Goal: Information Seeking & Learning: Find specific page/section

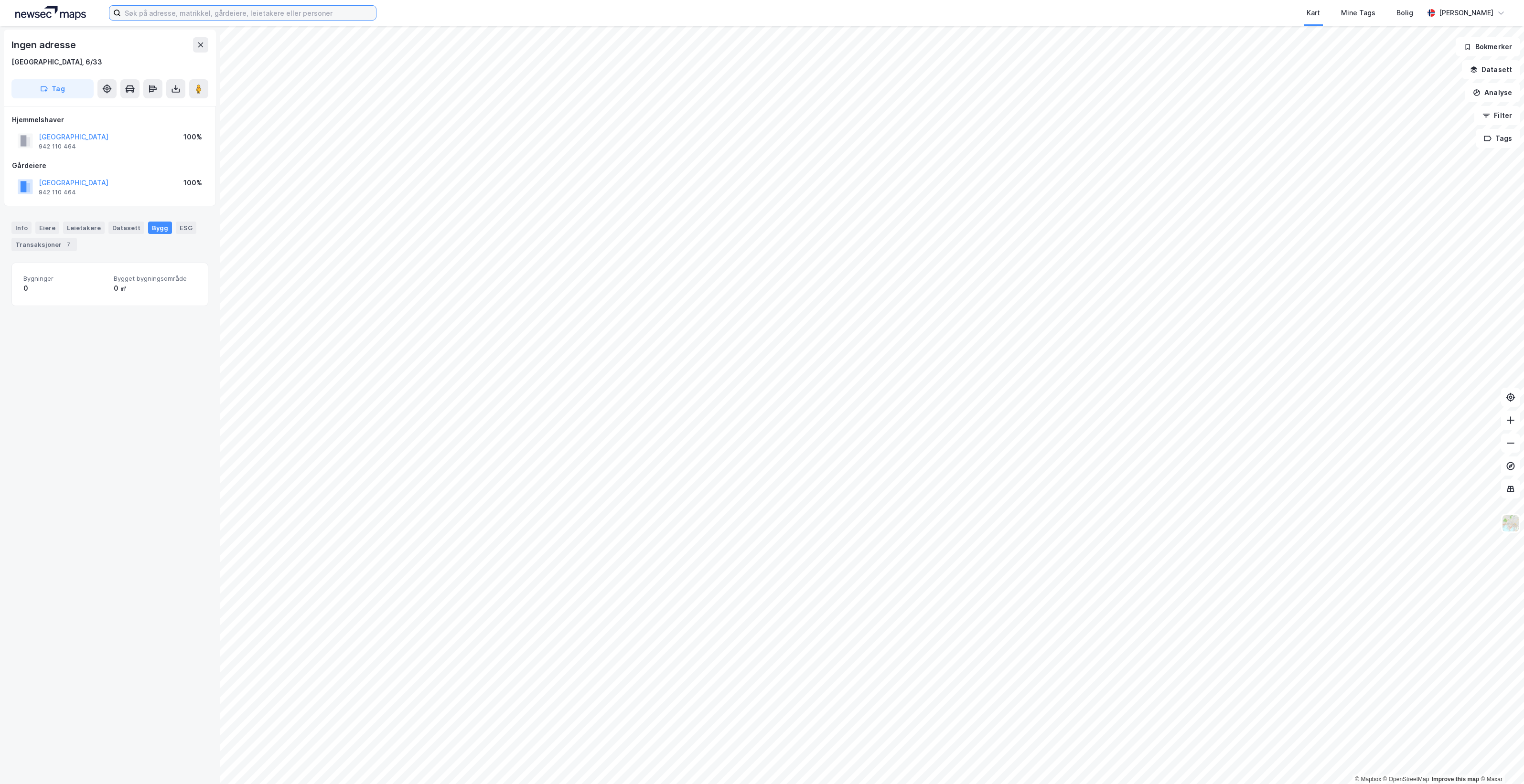
drag, startPoint x: 235, startPoint y: 12, endPoint x: 245, endPoint y: 10, distance: 10.2
click at [235, 12] on input at bounding box center [248, 13] width 255 height 14
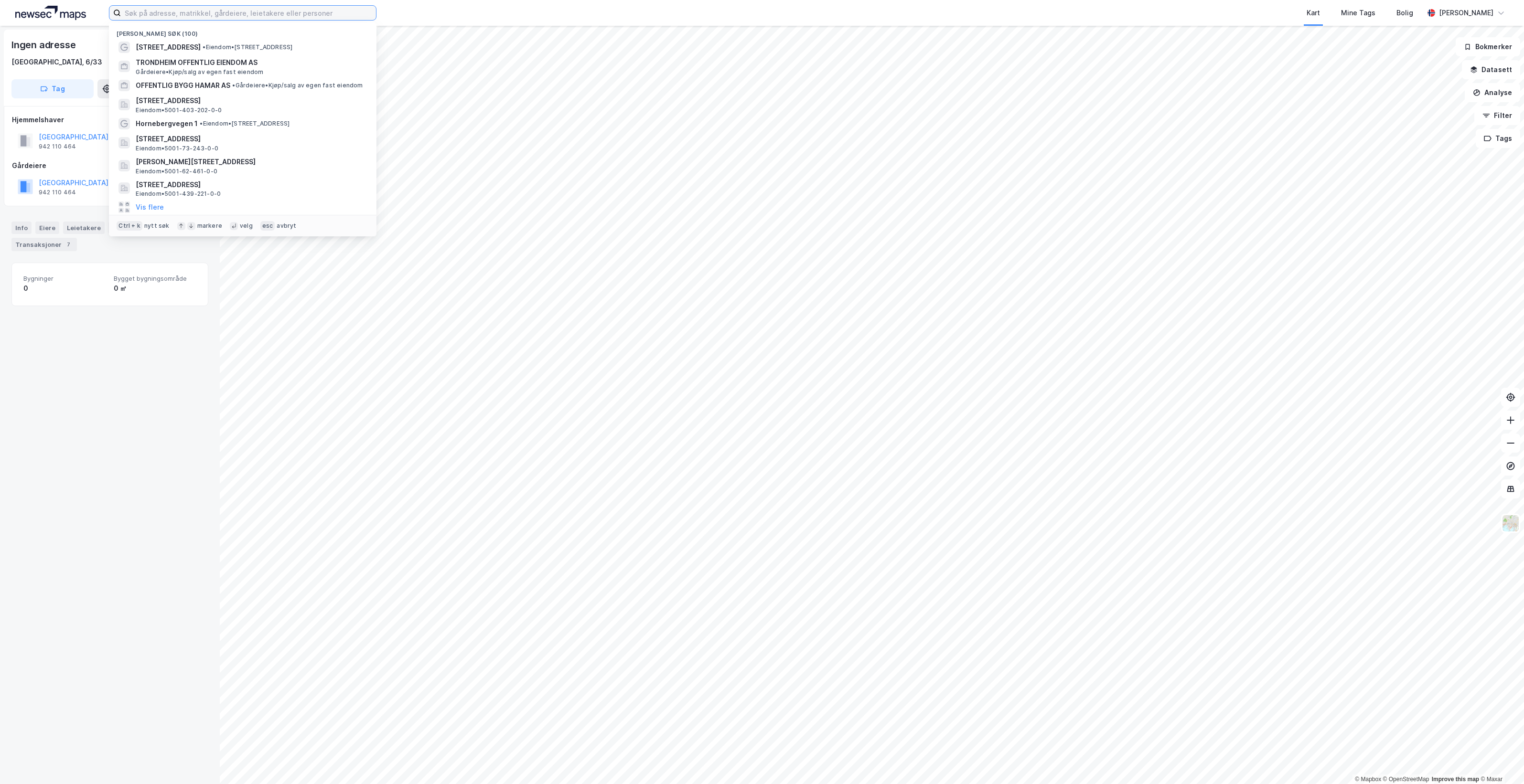
paste input "Seilmakergata 2"
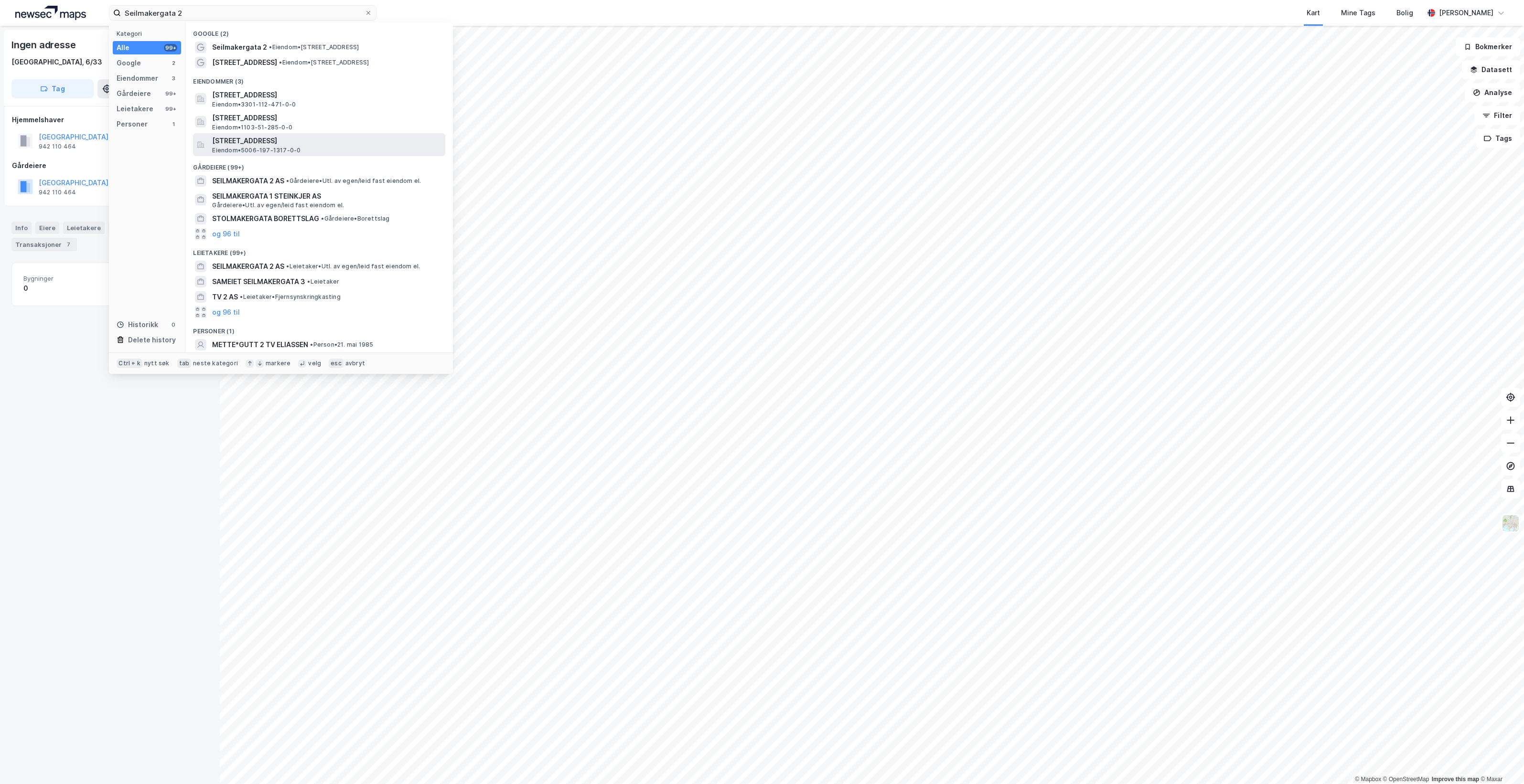
click at [382, 138] on span "[STREET_ADDRESS]" at bounding box center [327, 141] width 230 height 11
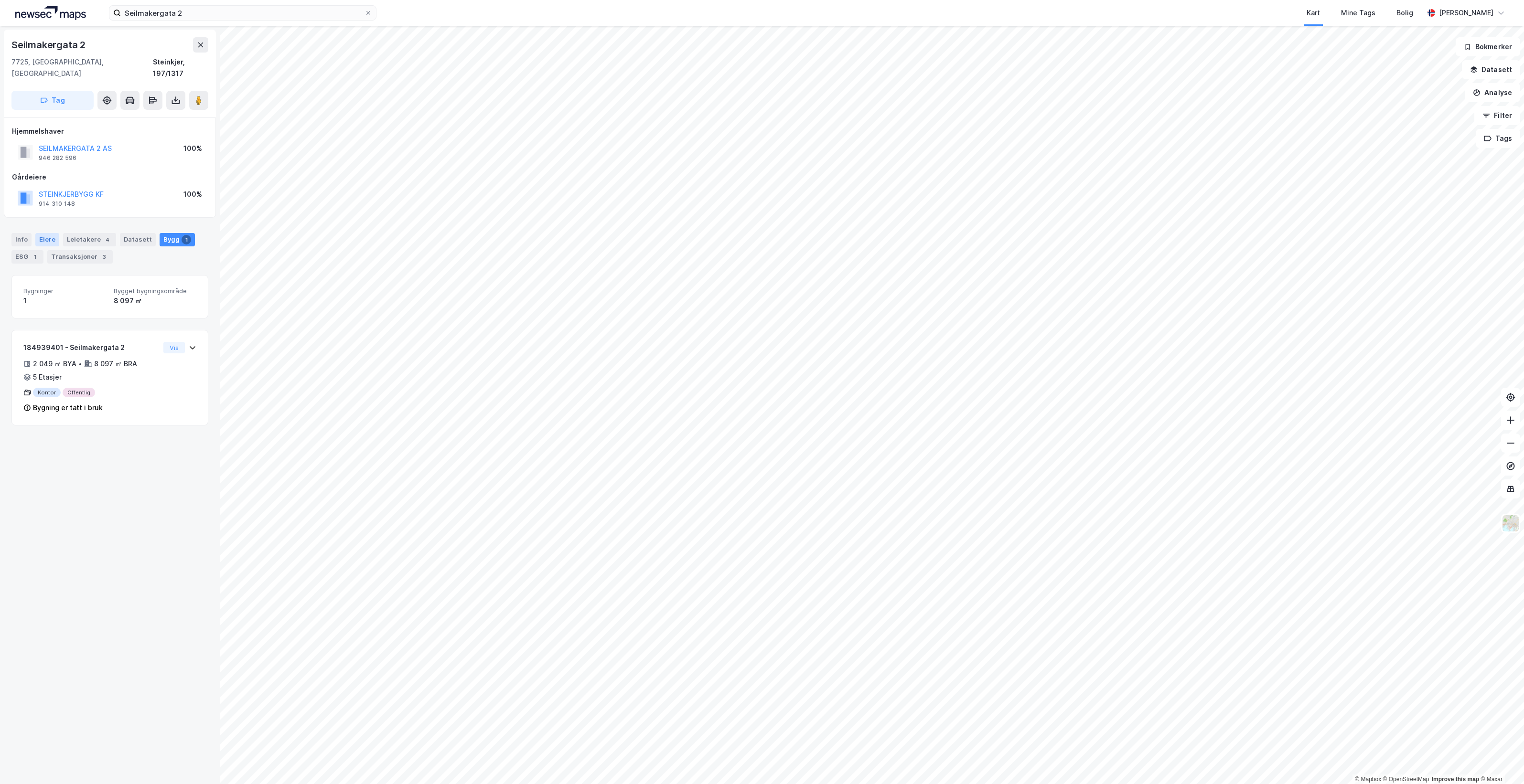
click at [46, 233] on div "Eiere" at bounding box center [47, 239] width 24 height 14
click at [48, 349] on icon at bounding box center [50, 353] width 8 height 8
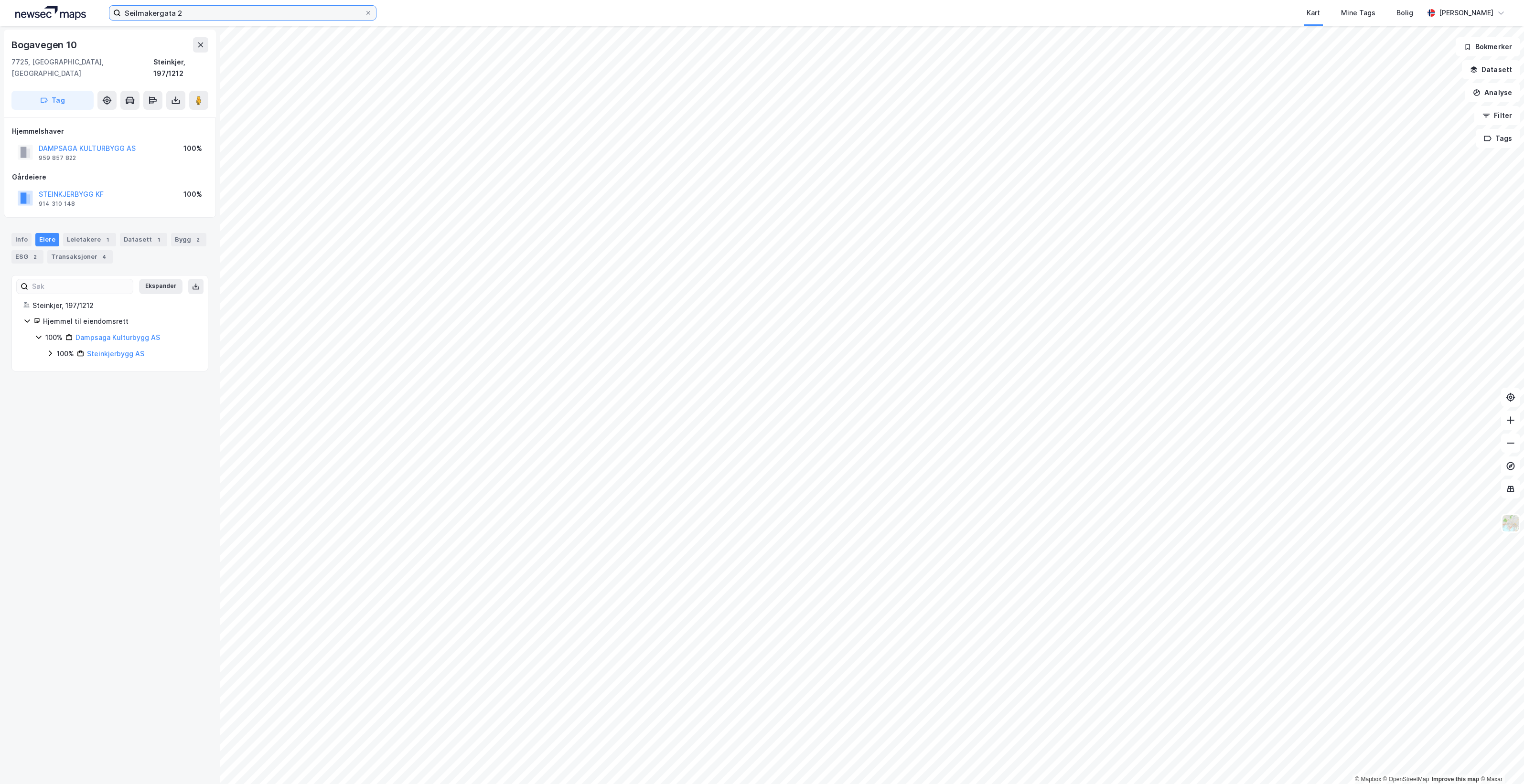
click at [233, 17] on input "Seilmakergata 2" at bounding box center [243, 13] width 244 height 14
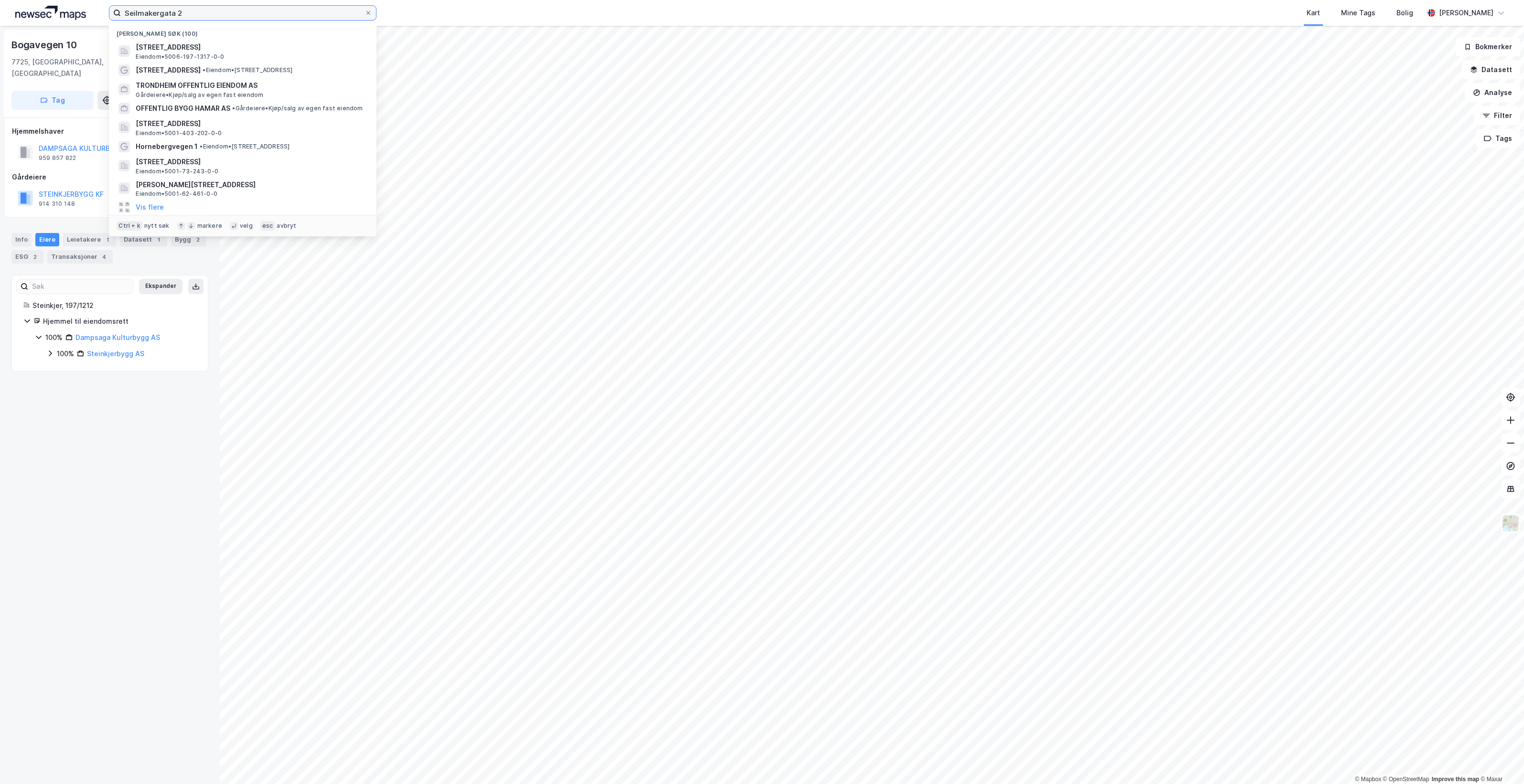
click at [233, 17] on input "Seilmakergata 2" at bounding box center [243, 13] width 244 height 14
paste input "[STREET_ADDRESS]"
type input "[STREET_ADDRESS]"
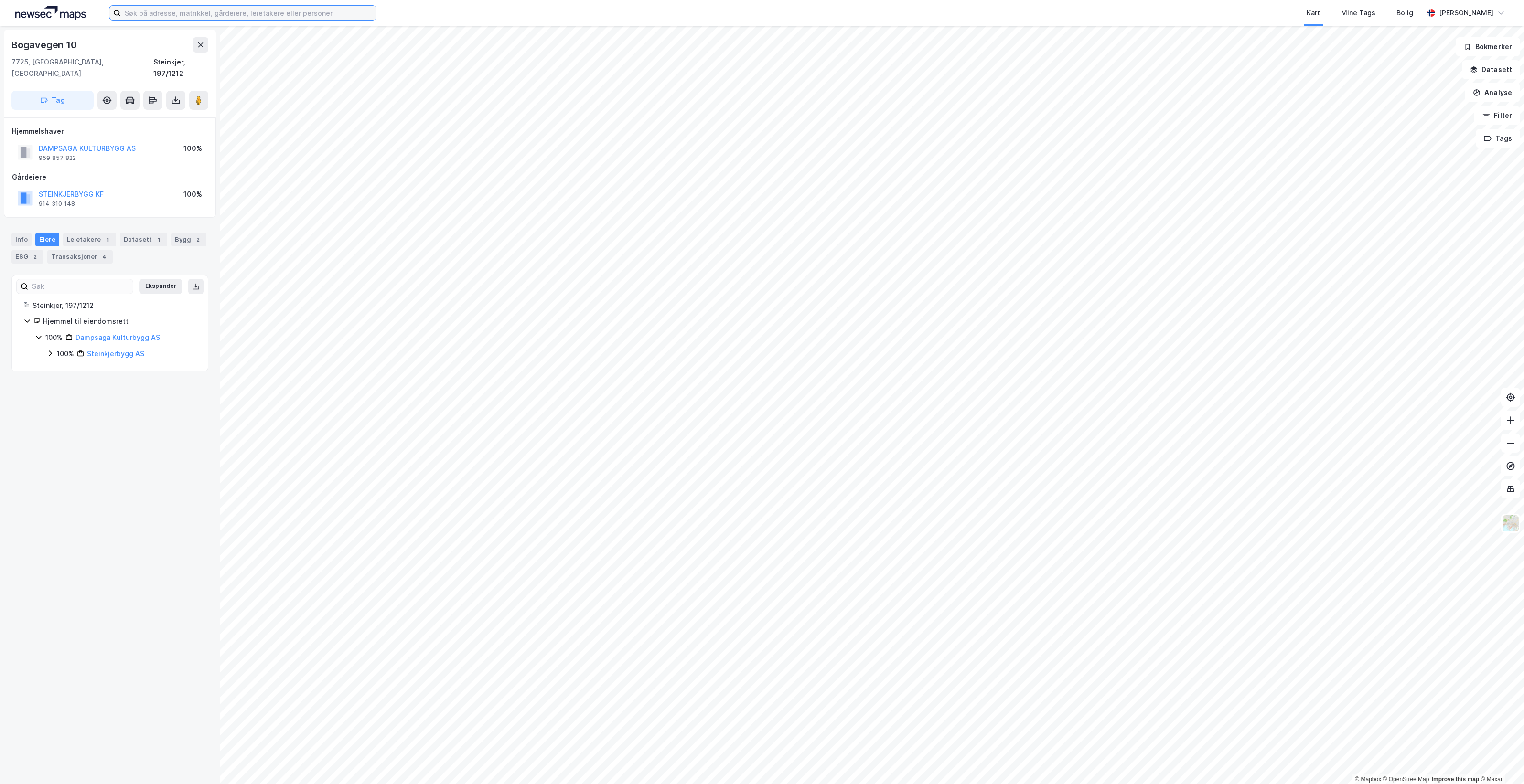
click at [246, 15] on input at bounding box center [248, 13] width 255 height 14
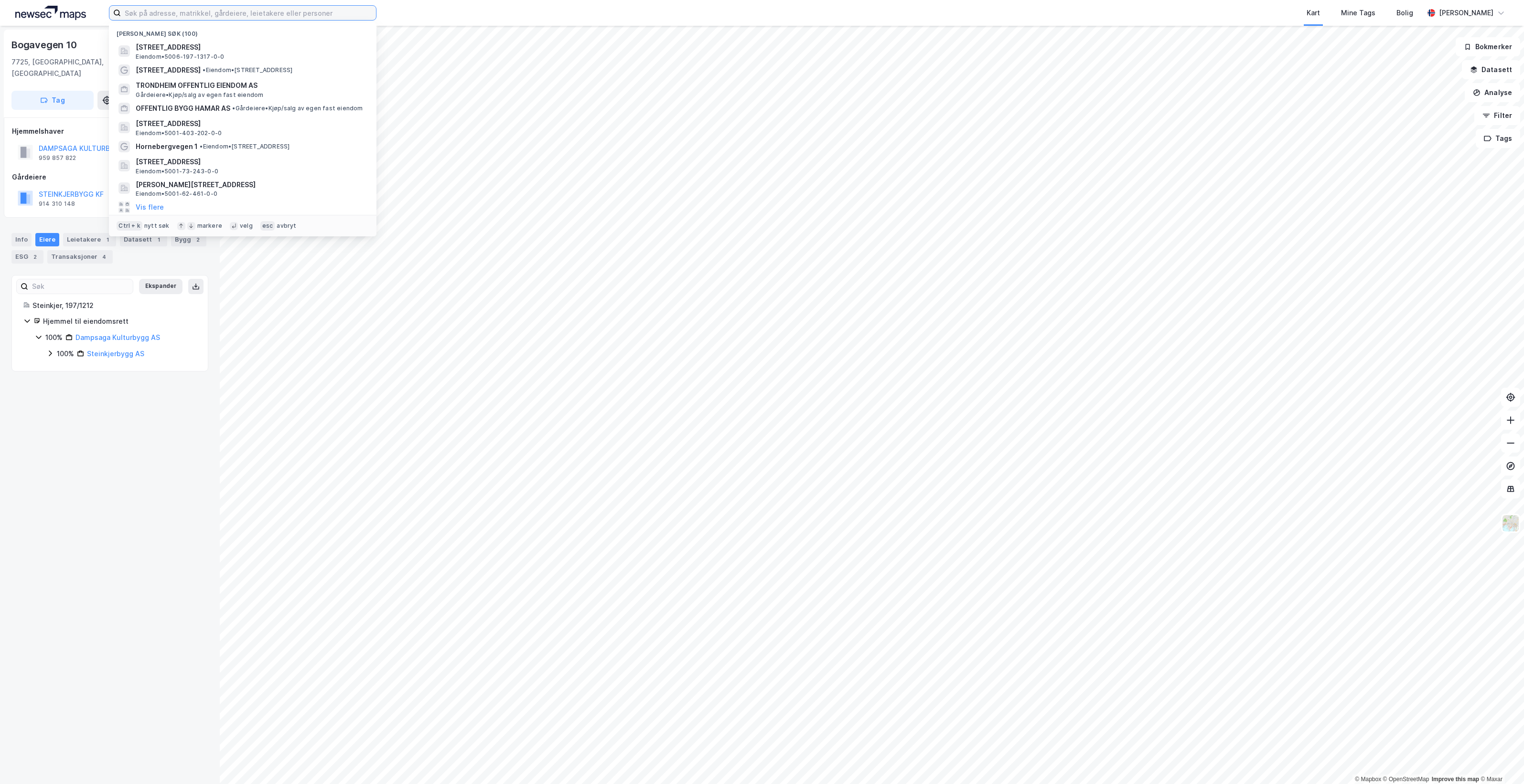
paste input "Hovsvegen 2"
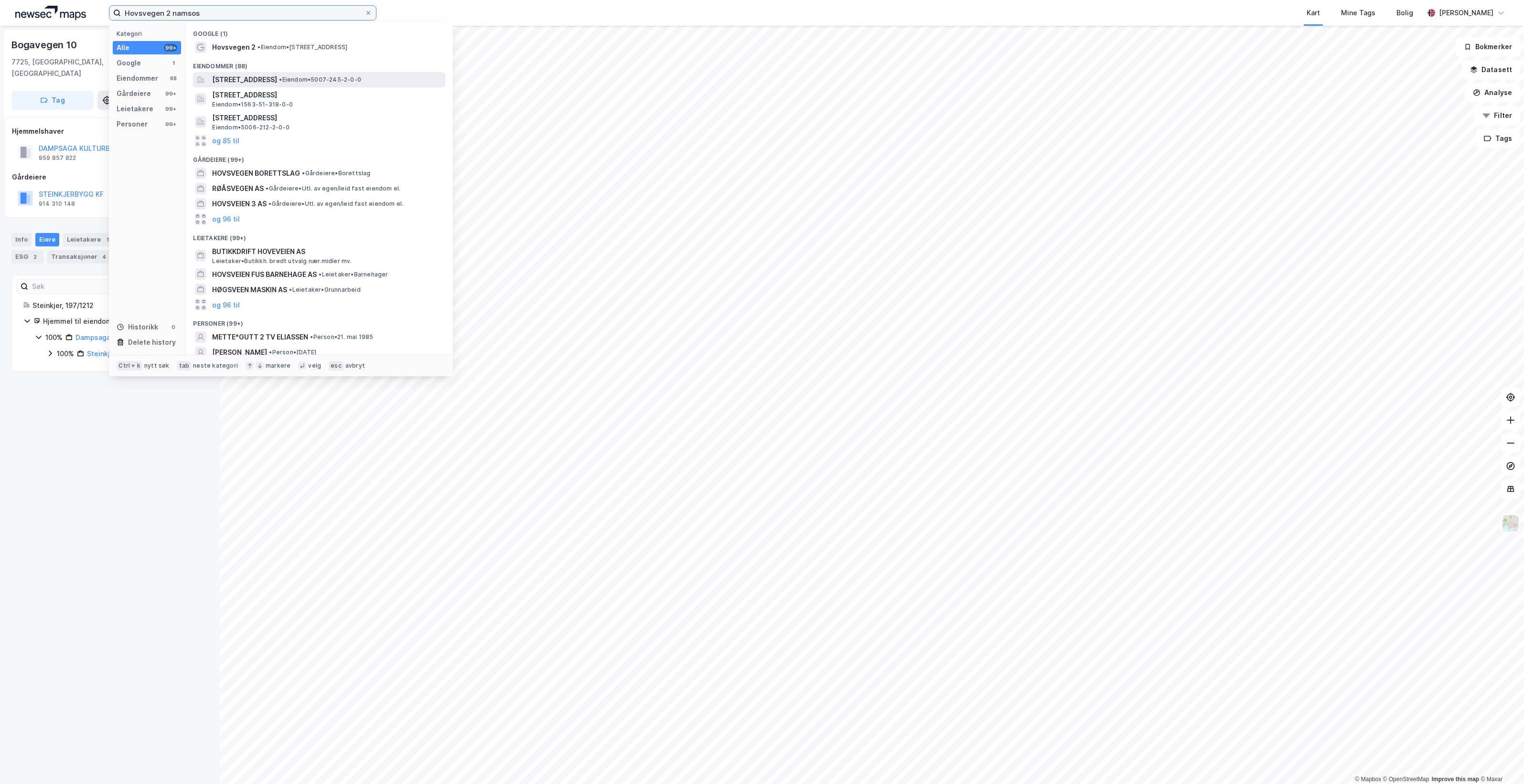
type input "Hovsvegen 2 namsos"
click at [361, 78] on span "• Eiendom • 5007-245-2-0-0" at bounding box center [320, 79] width 82 height 8
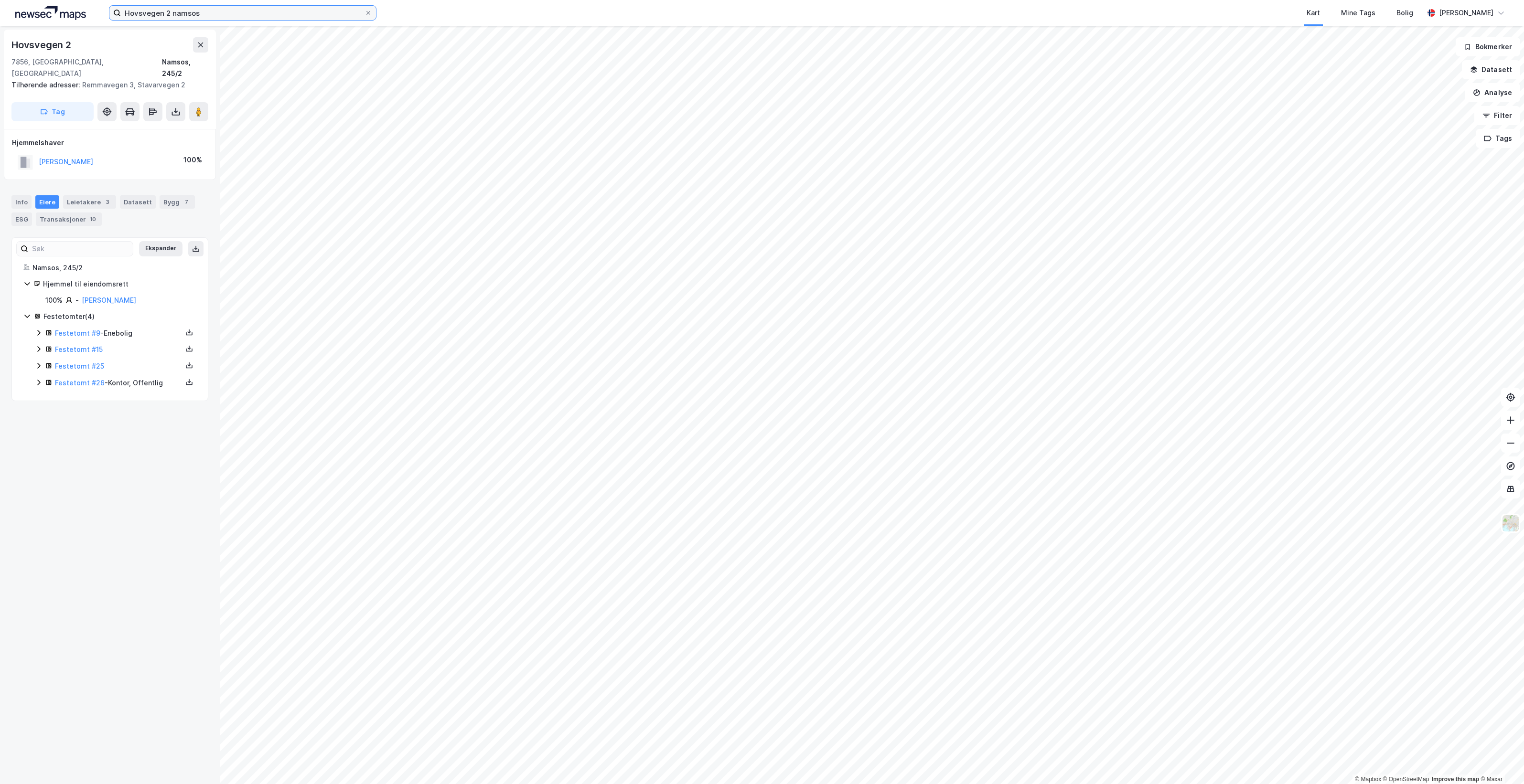
click at [228, 15] on input "Hovsvegen 2 namsos" at bounding box center [243, 13] width 244 height 14
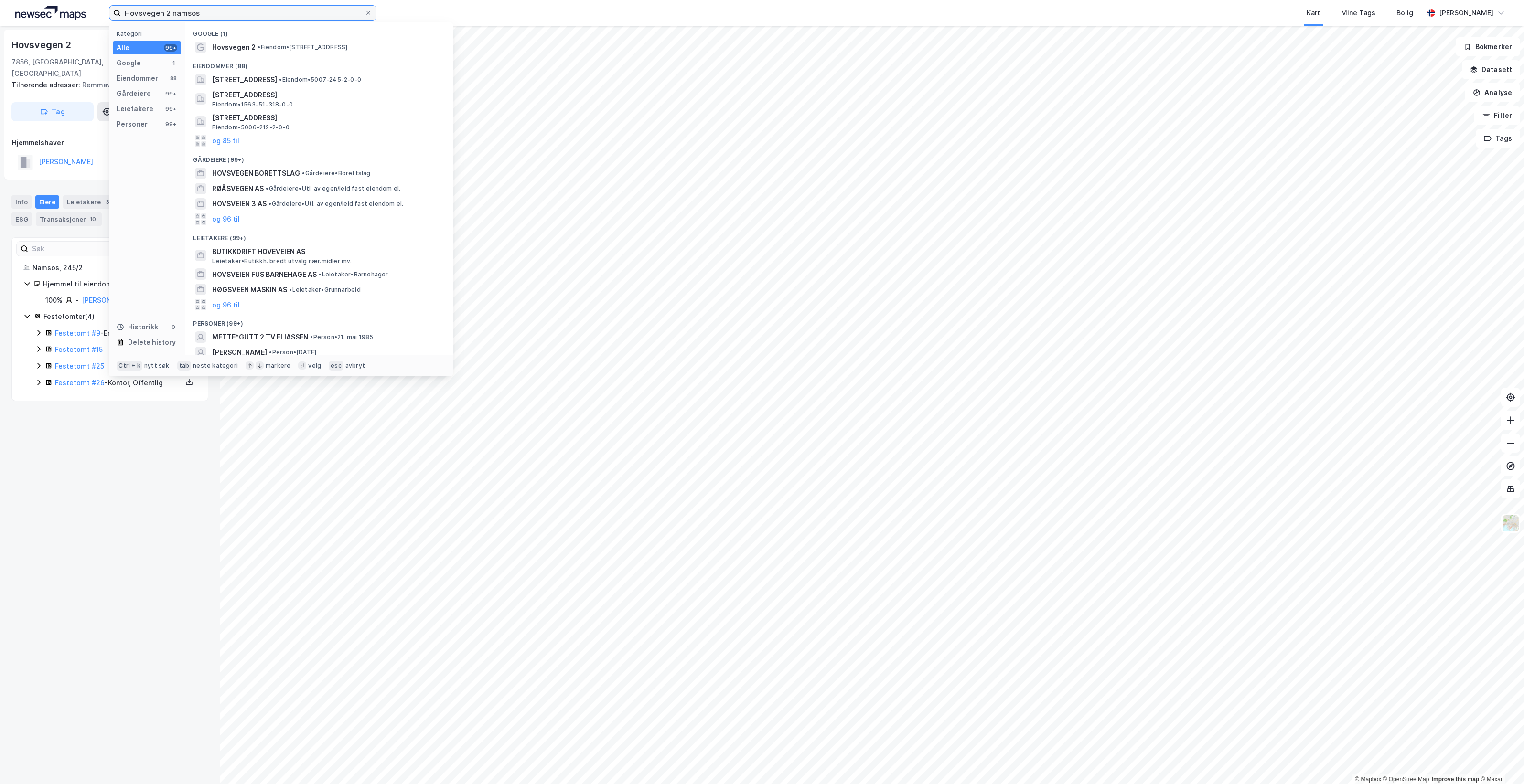
click at [228, 15] on input "Hovsvegen 2 namsos" at bounding box center [243, 13] width 244 height 14
paste input
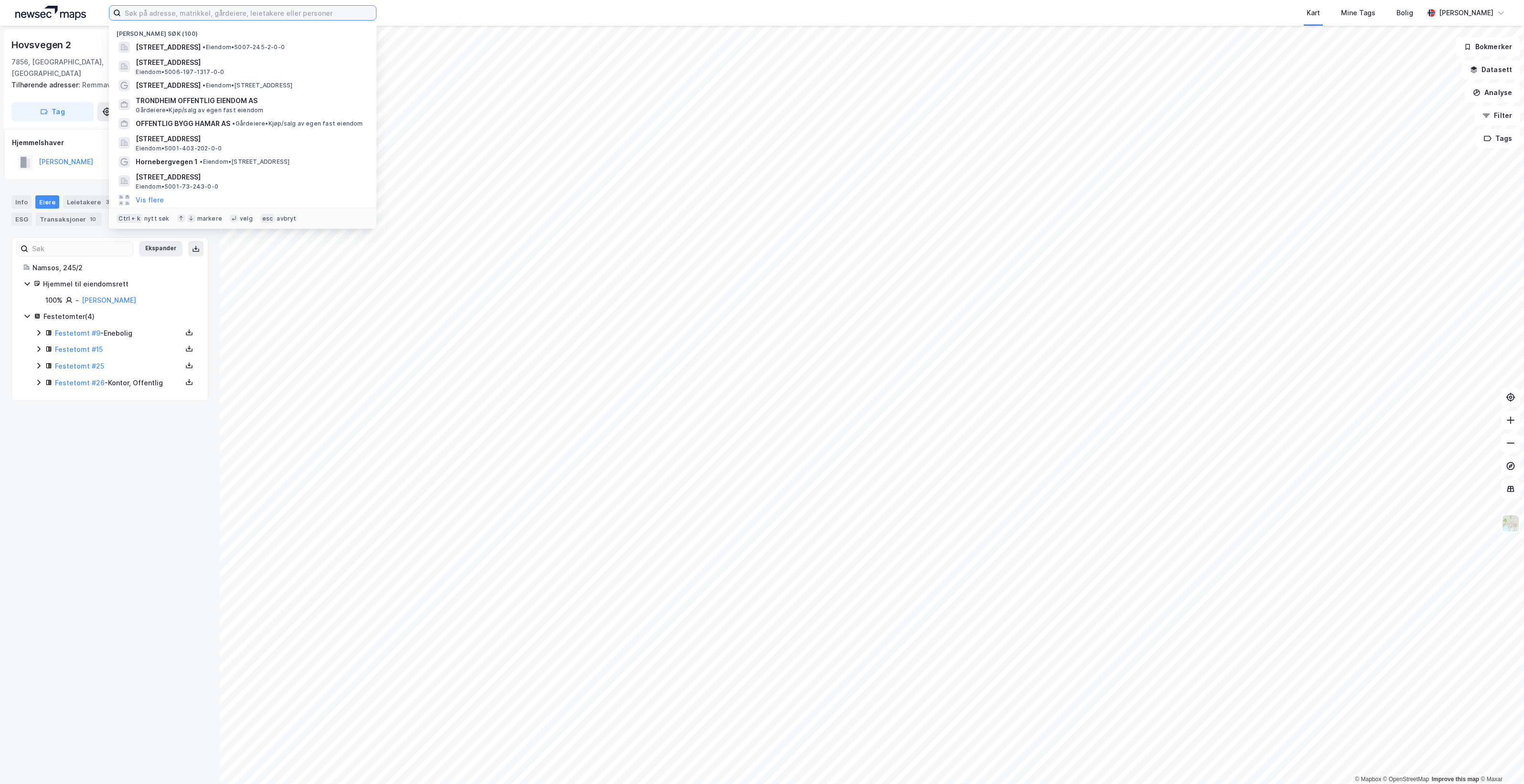
click at [248, 11] on input at bounding box center [248, 13] width 255 height 14
paste input
click at [254, 10] on input at bounding box center [248, 13] width 255 height 14
paste input "v"
type input "v"
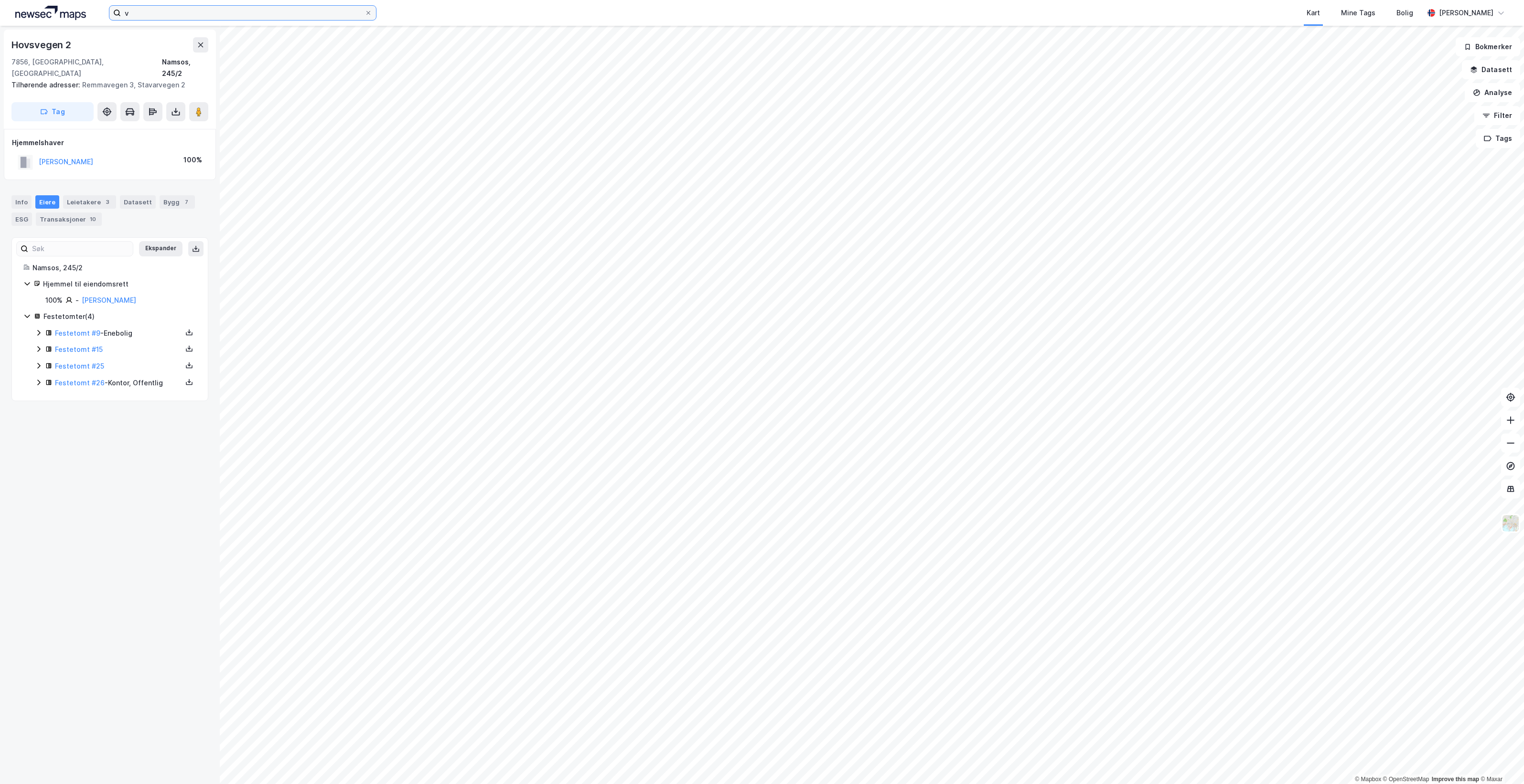
click at [222, 16] on input "v" at bounding box center [243, 13] width 244 height 14
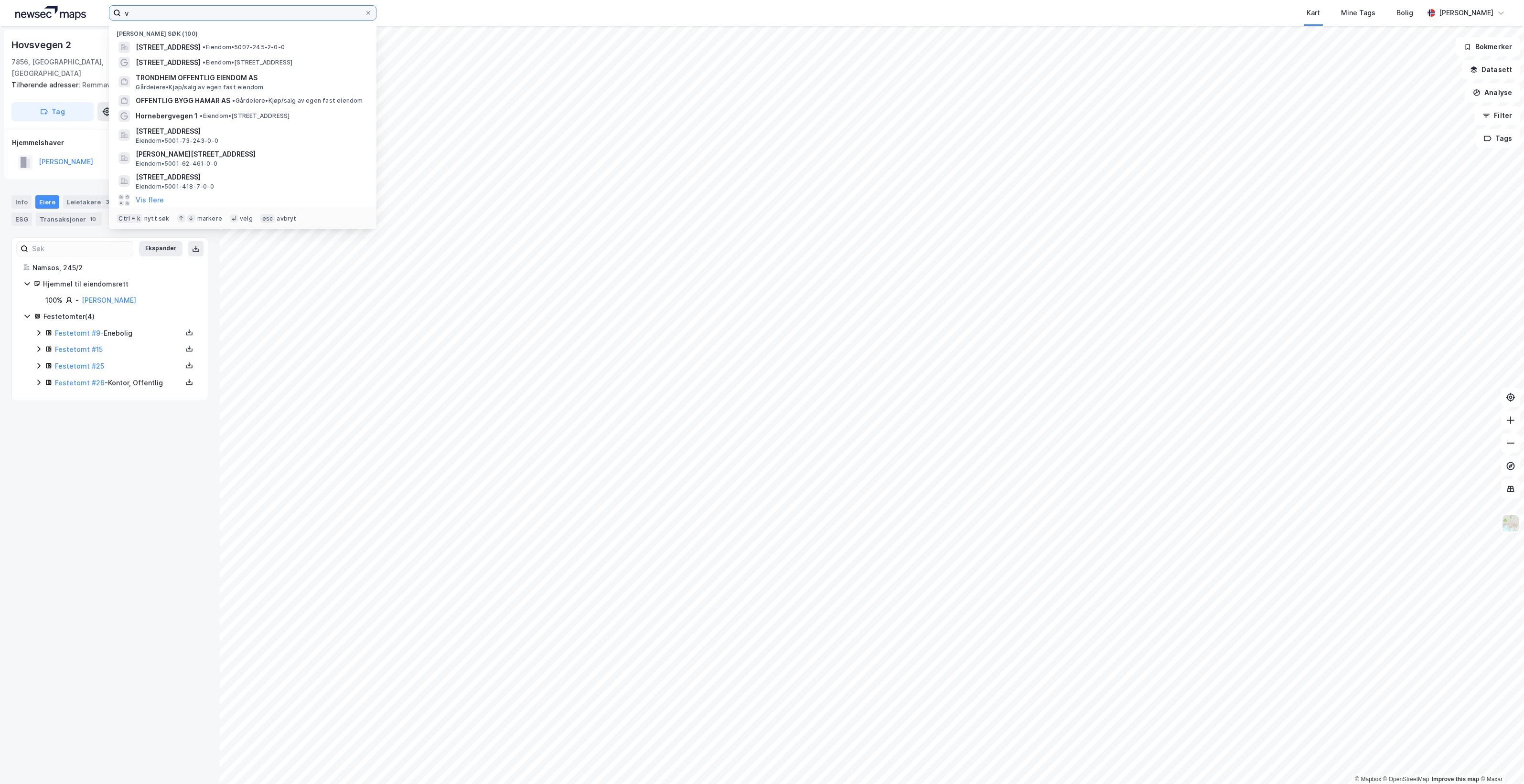
click at [222, 16] on input "v" at bounding box center [243, 13] width 244 height 14
click at [222, 15] on input "v" at bounding box center [243, 13] width 244 height 14
paste input
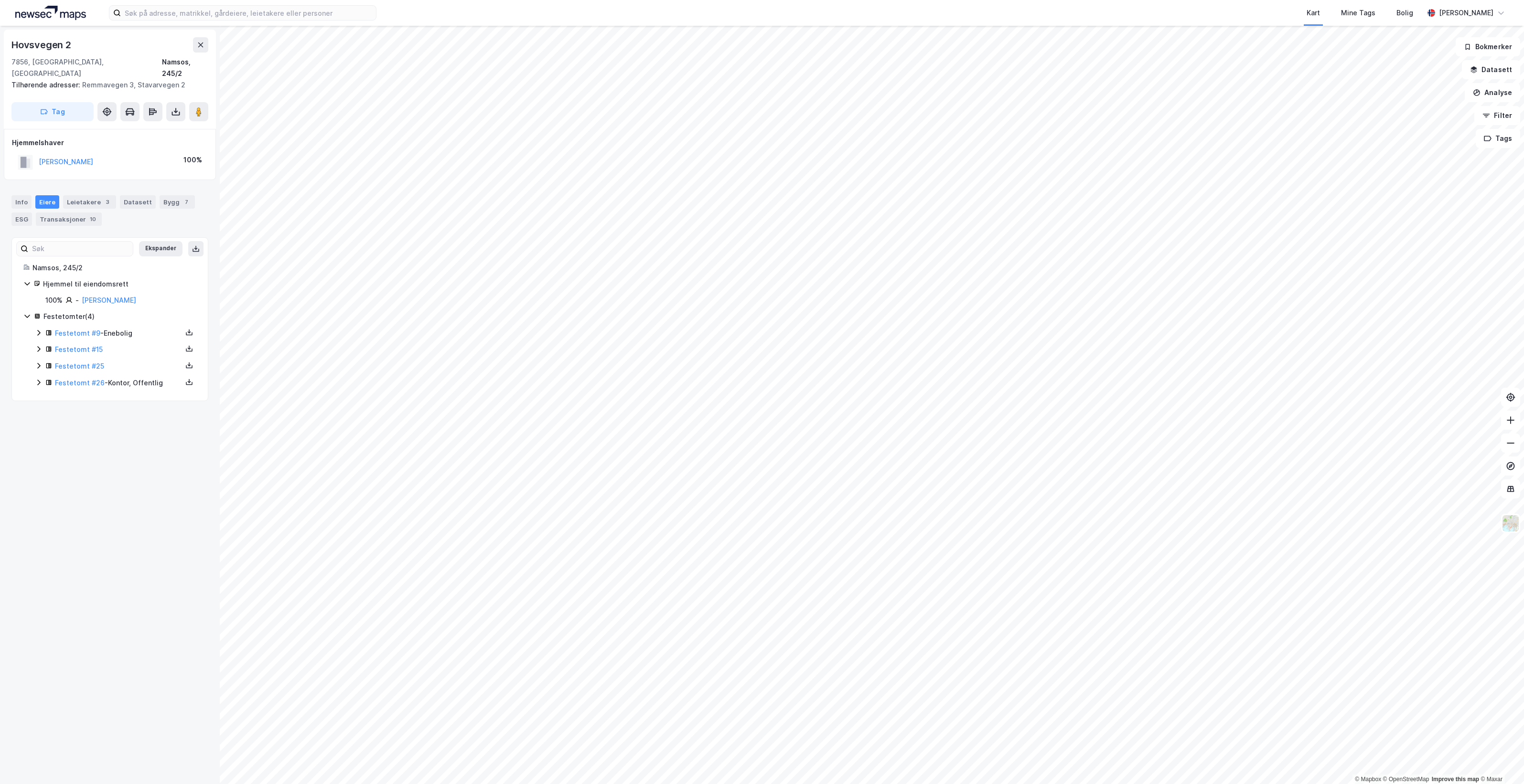
click at [466, 0] on div "Kart Mine Tags Bolig" at bounding box center [923, 13] width 1002 height 26
drag, startPoint x: 151, startPoint y: 11, endPoint x: 156, endPoint y: 10, distance: 5.1
click at [151, 11] on input at bounding box center [248, 13] width 255 height 14
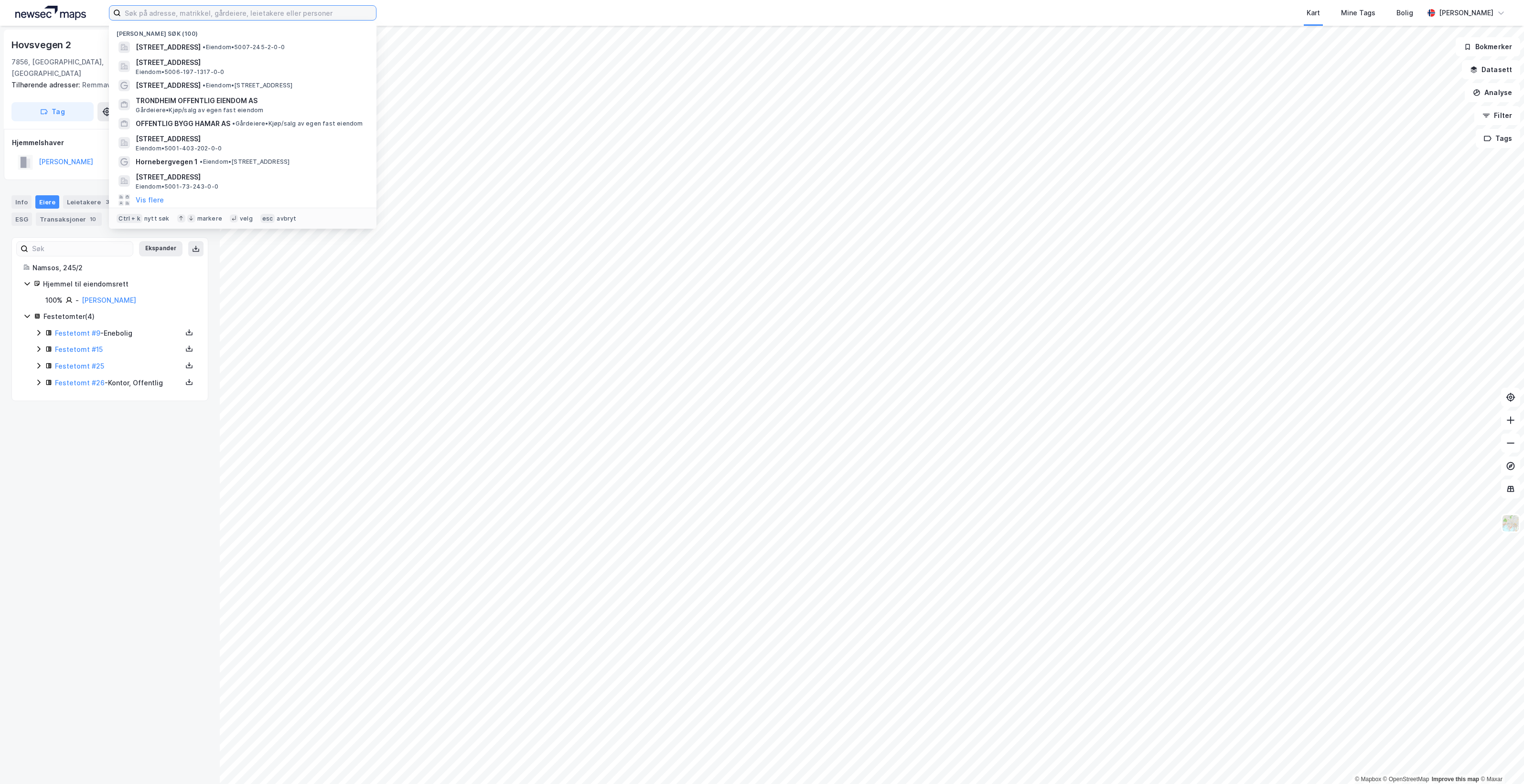
paste input "[PERSON_NAME][STREET_ADDRESS]"
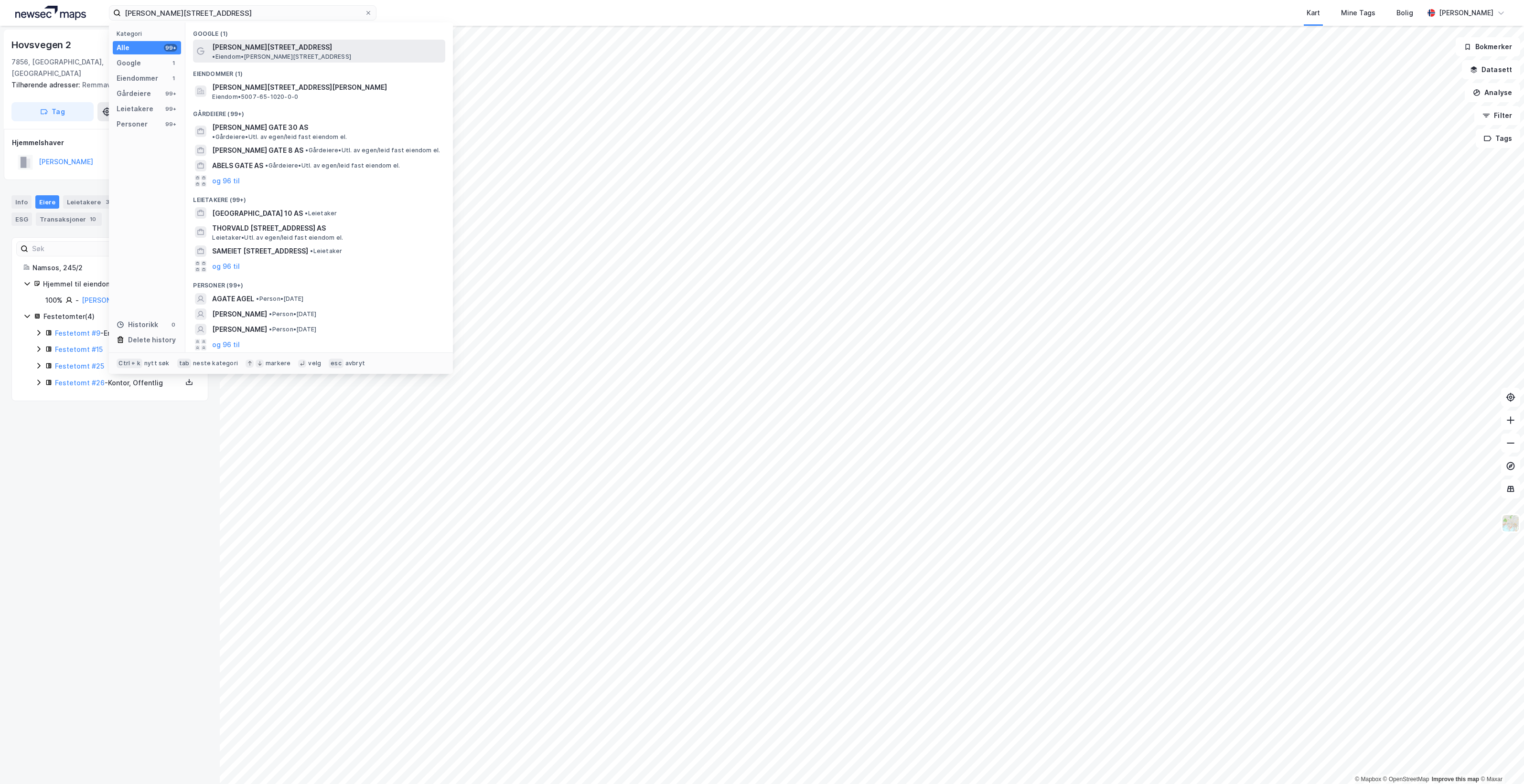
click at [342, 53] on span "• Eiendom • Abel Meyers gate 10, 7800 Namsos" at bounding box center [282, 57] width 139 height 8
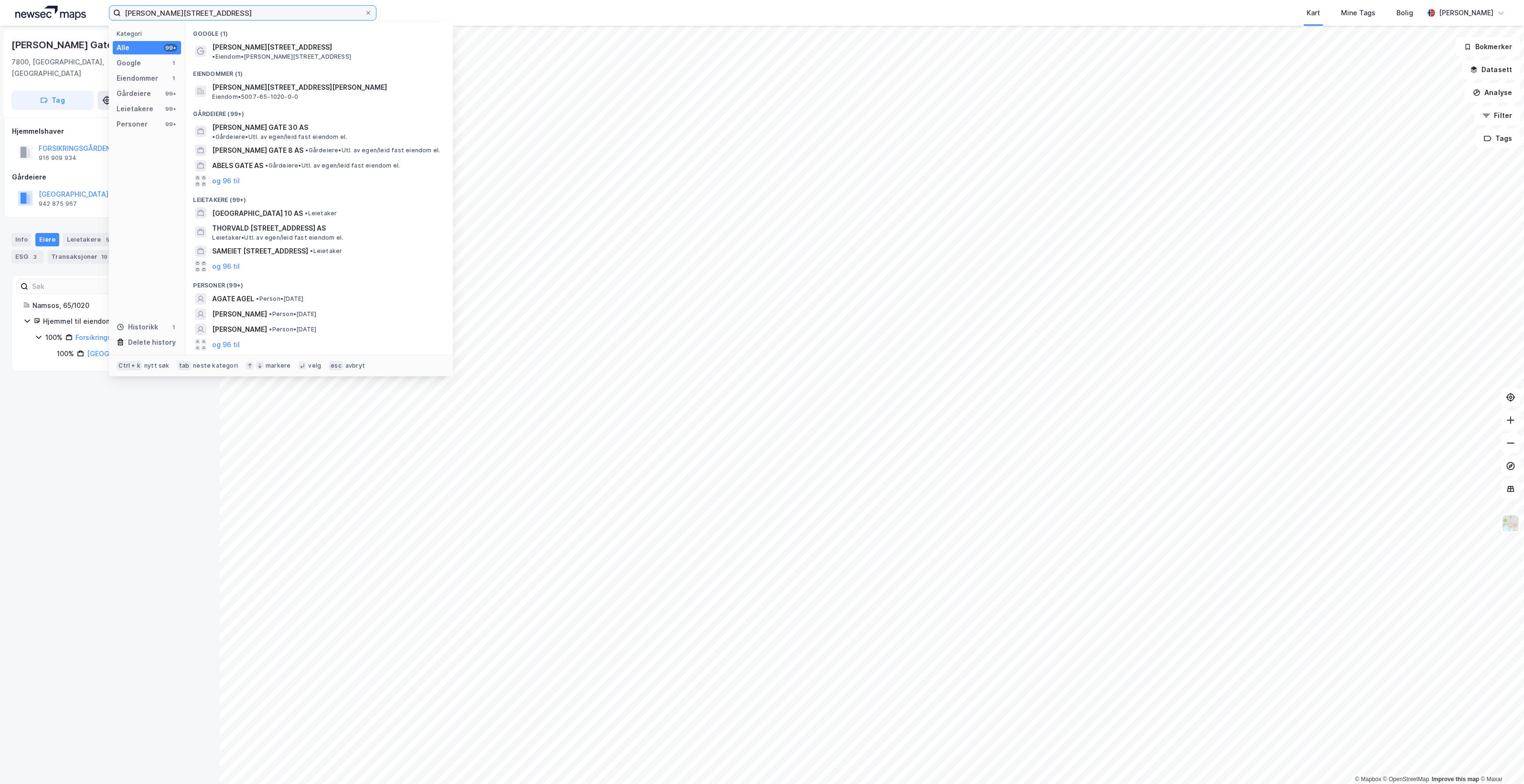
click at [245, 17] on input "Abel Meyers gate 10" at bounding box center [243, 13] width 244 height 14
paste input "Stasjonsgata 3"
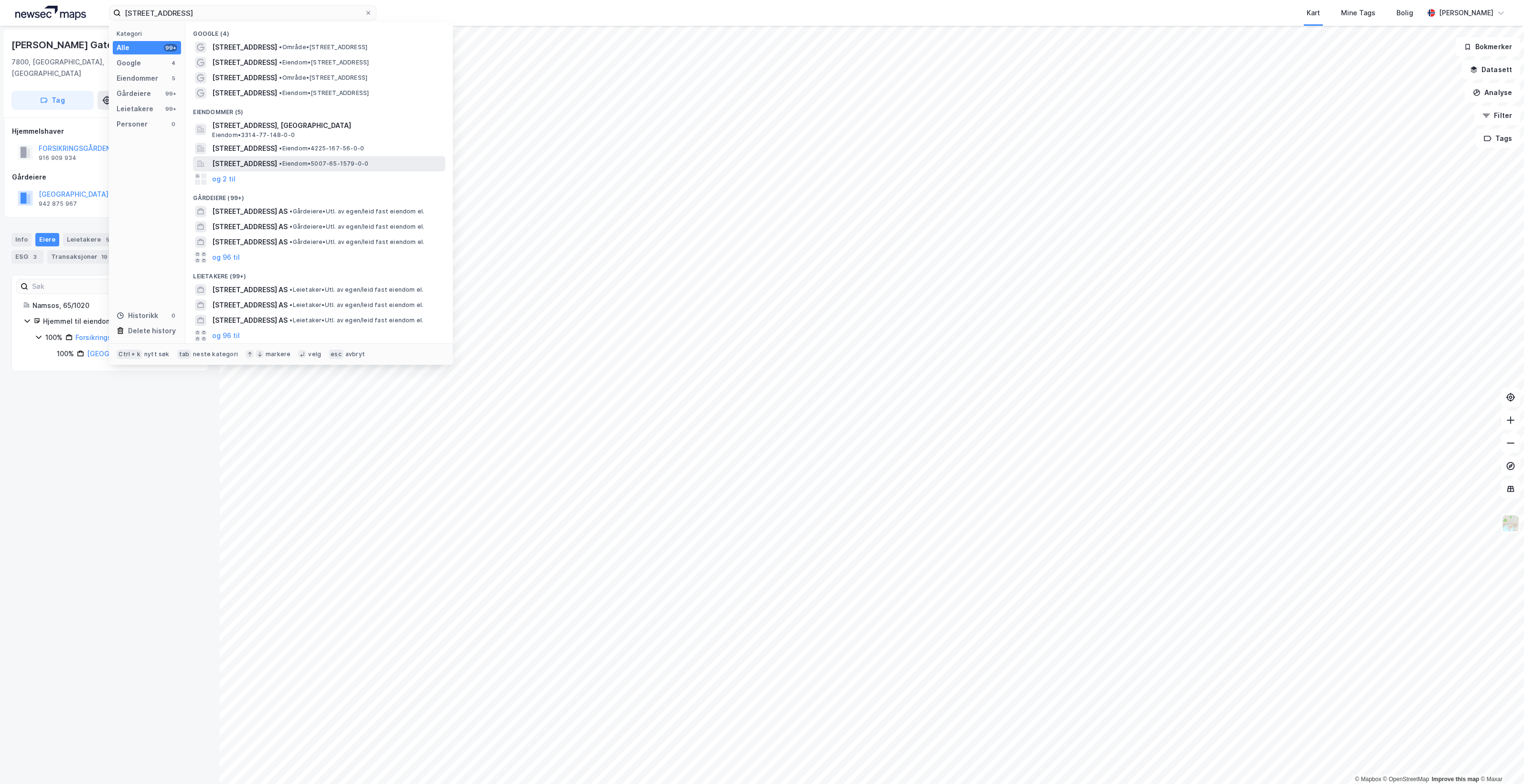
click at [369, 163] on span "• Eiendom • 5007-65-1579-0-0" at bounding box center [324, 164] width 89 height 8
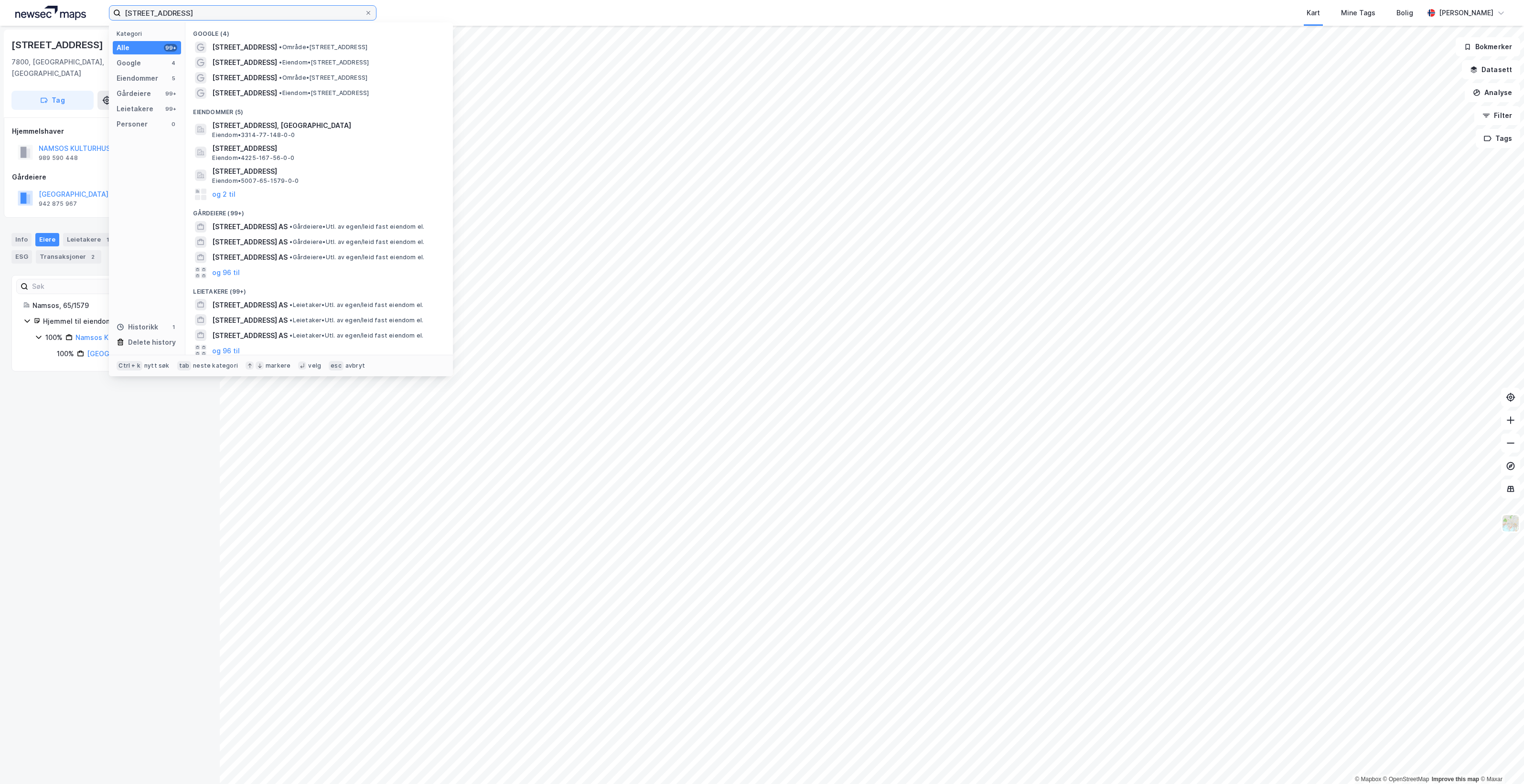
click at [186, 14] on input "Stasjonsgata 3" at bounding box center [243, 13] width 244 height 14
paste input "andgata 15"
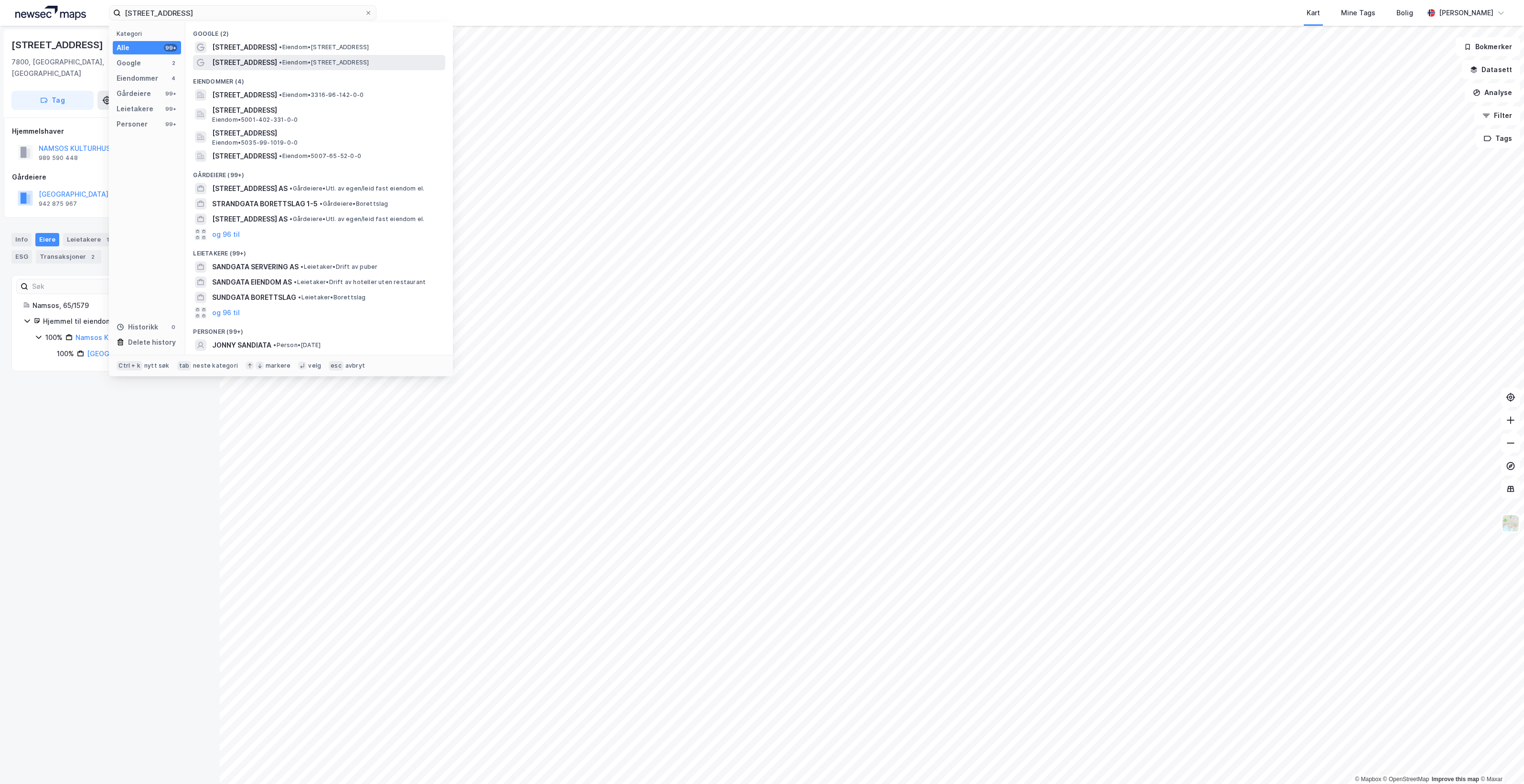
click at [302, 57] on div "Sandgata 15 • Eiendom • Sandgata 15, 7800 Namsos" at bounding box center [328, 62] width 231 height 11
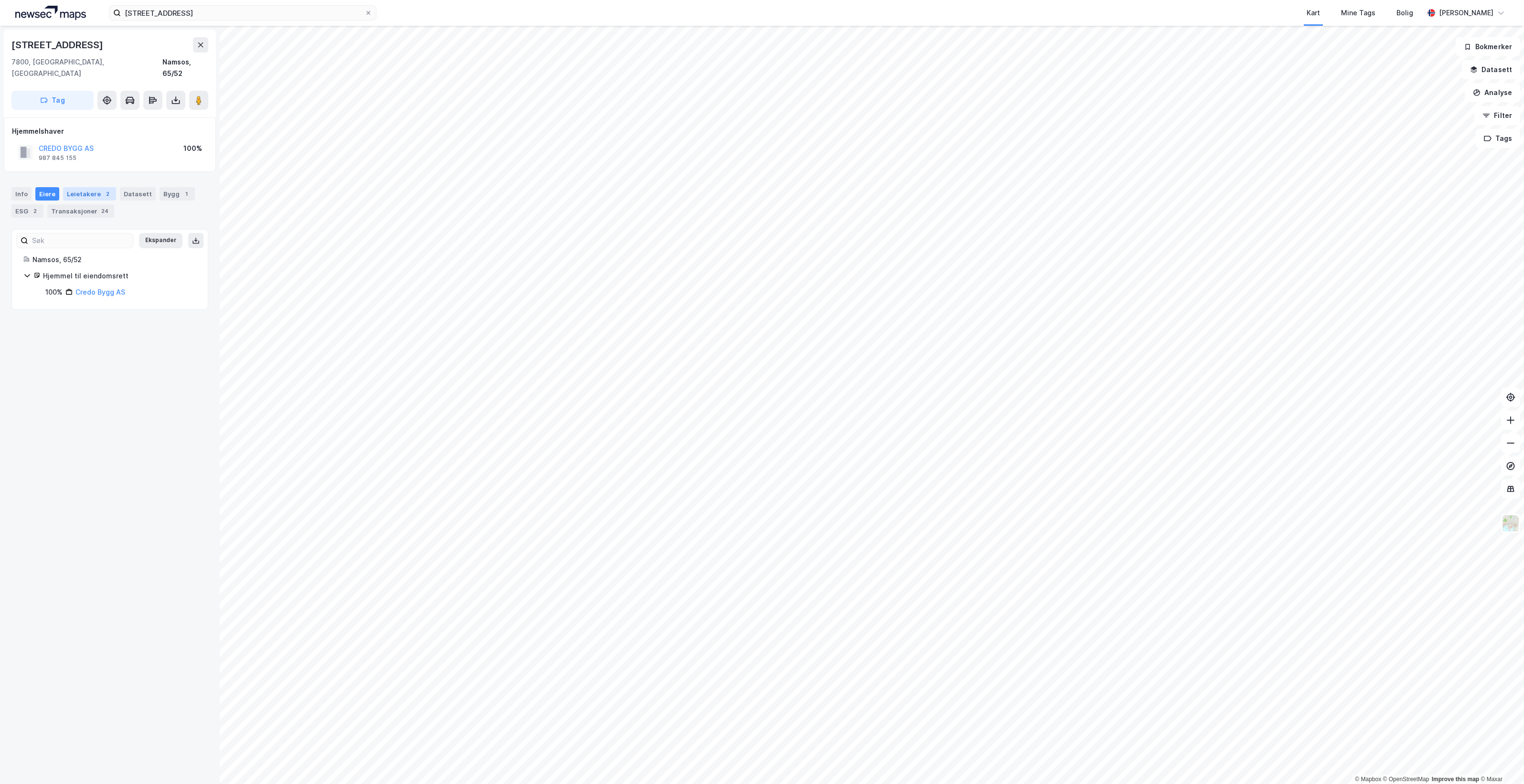
click at [92, 187] on div "Leietakere 2" at bounding box center [90, 194] width 53 height 14
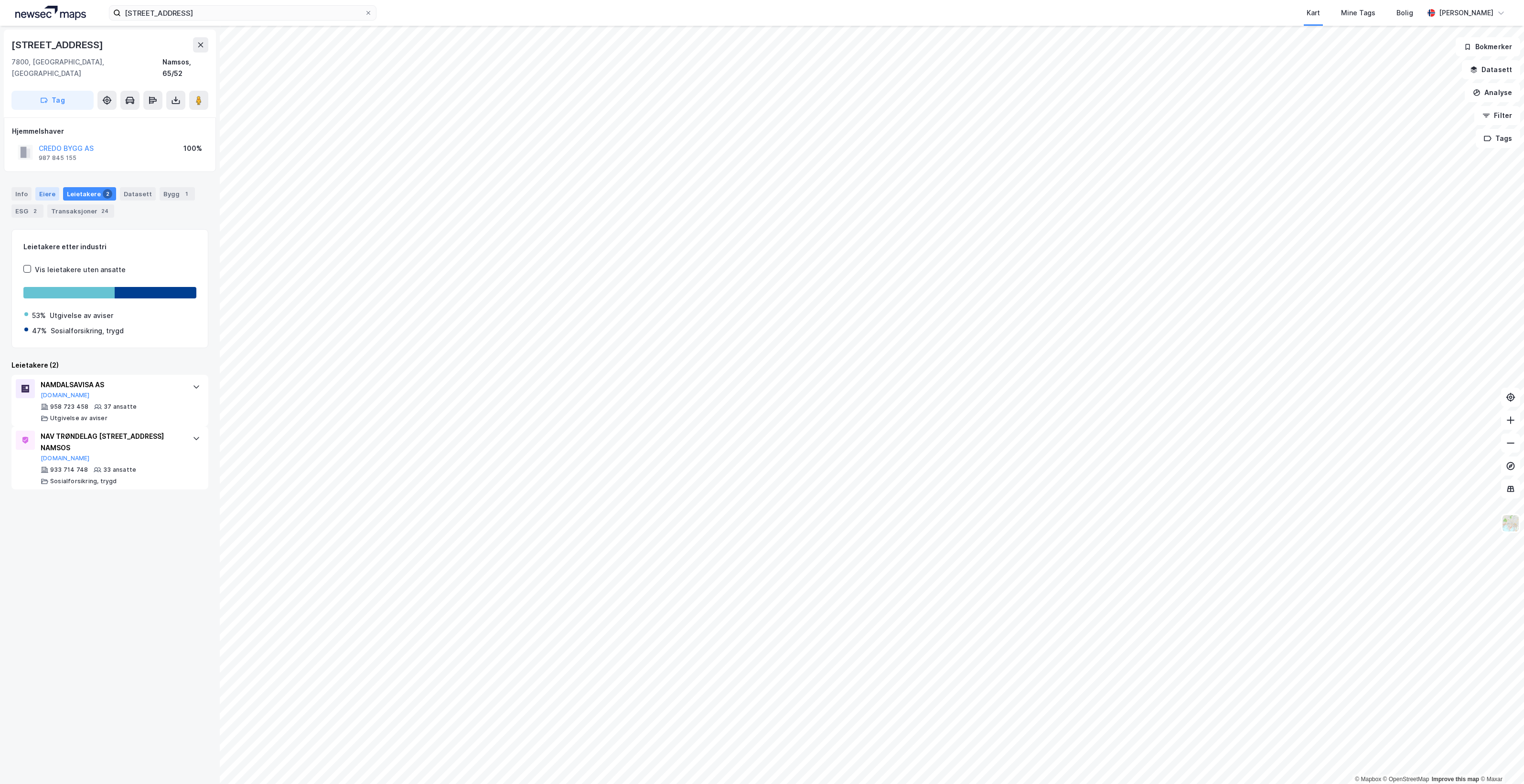
click at [39, 187] on div "Eiere" at bounding box center [47, 194] width 24 height 14
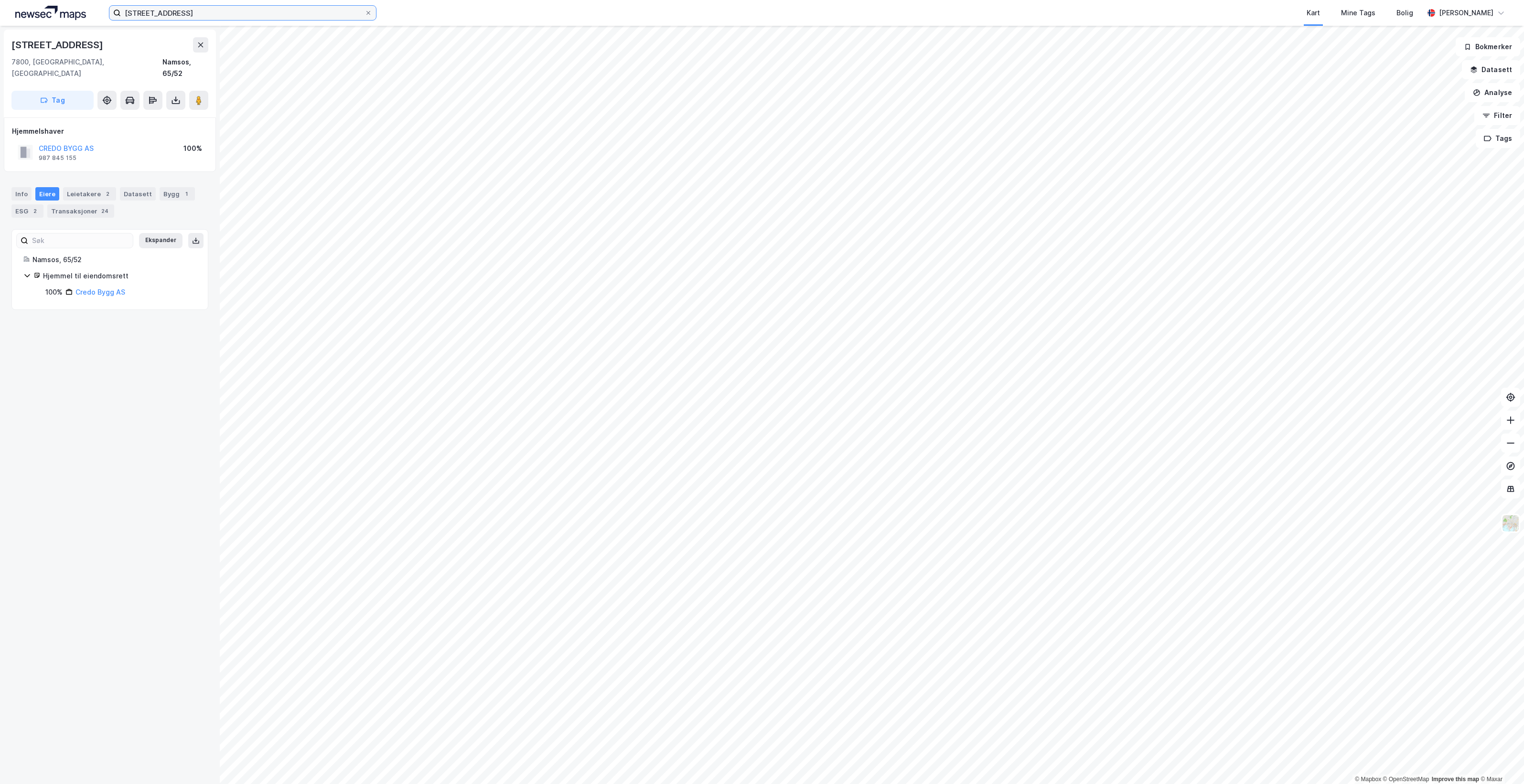
click at [213, 12] on input "Sandgata 15" at bounding box center [243, 13] width 244 height 14
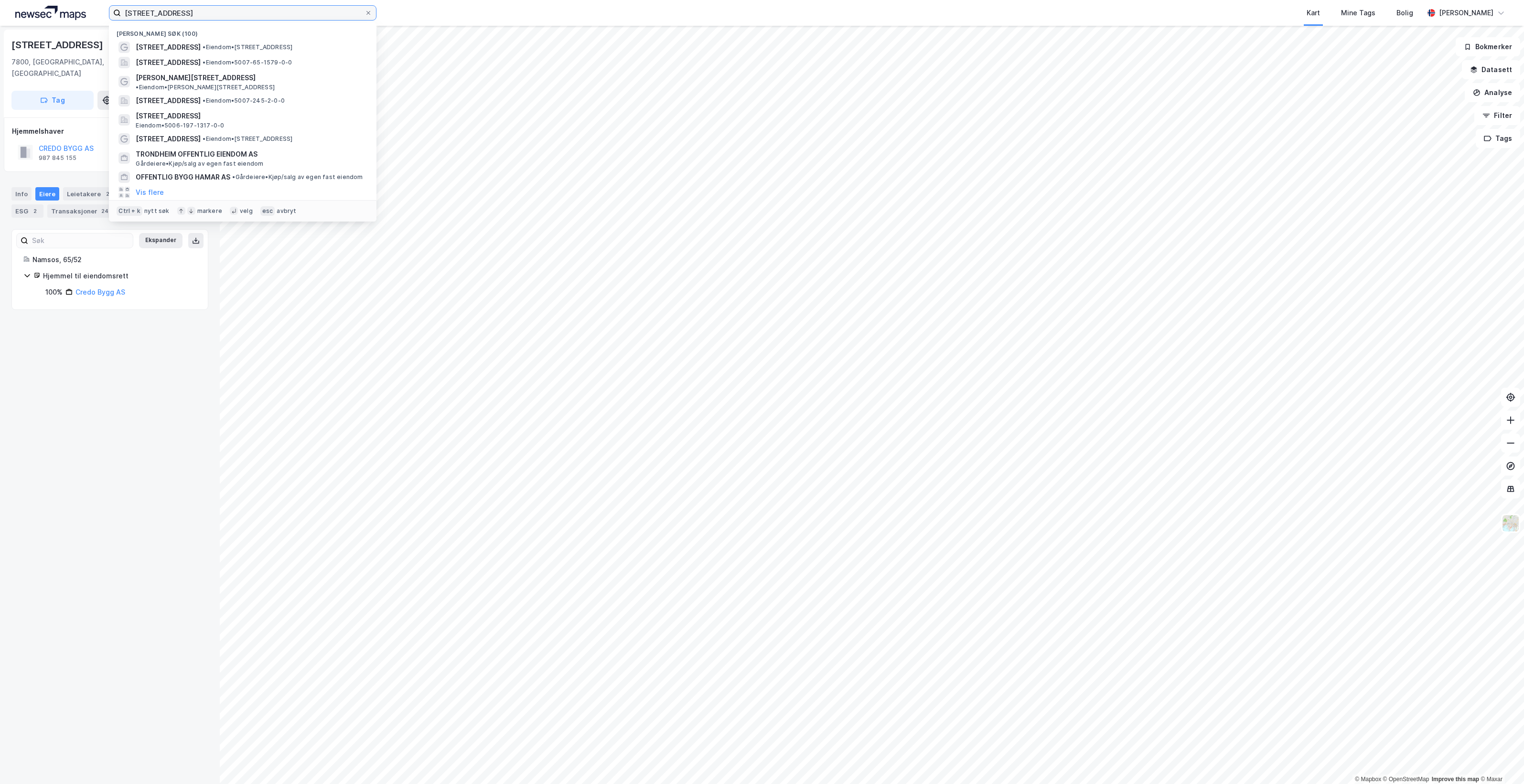
click at [213, 12] on input "Sandgata 15" at bounding box center [243, 13] width 244 height 14
paste input "Tollef Bredals vei 13"
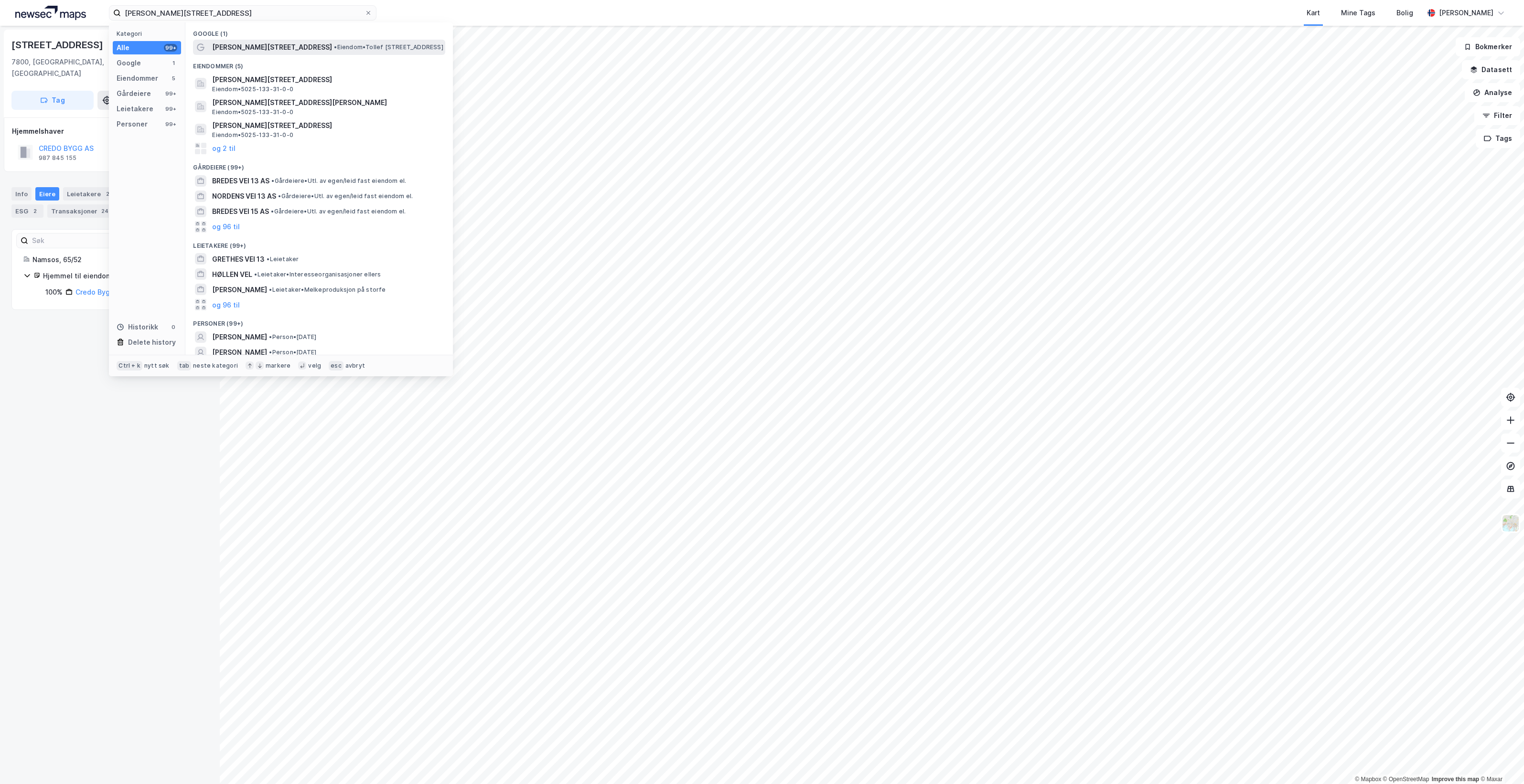
click at [337, 49] on span "• Eiendom • Tollef Bredals vei 13, 7374 Røros" at bounding box center [388, 47] width 109 height 8
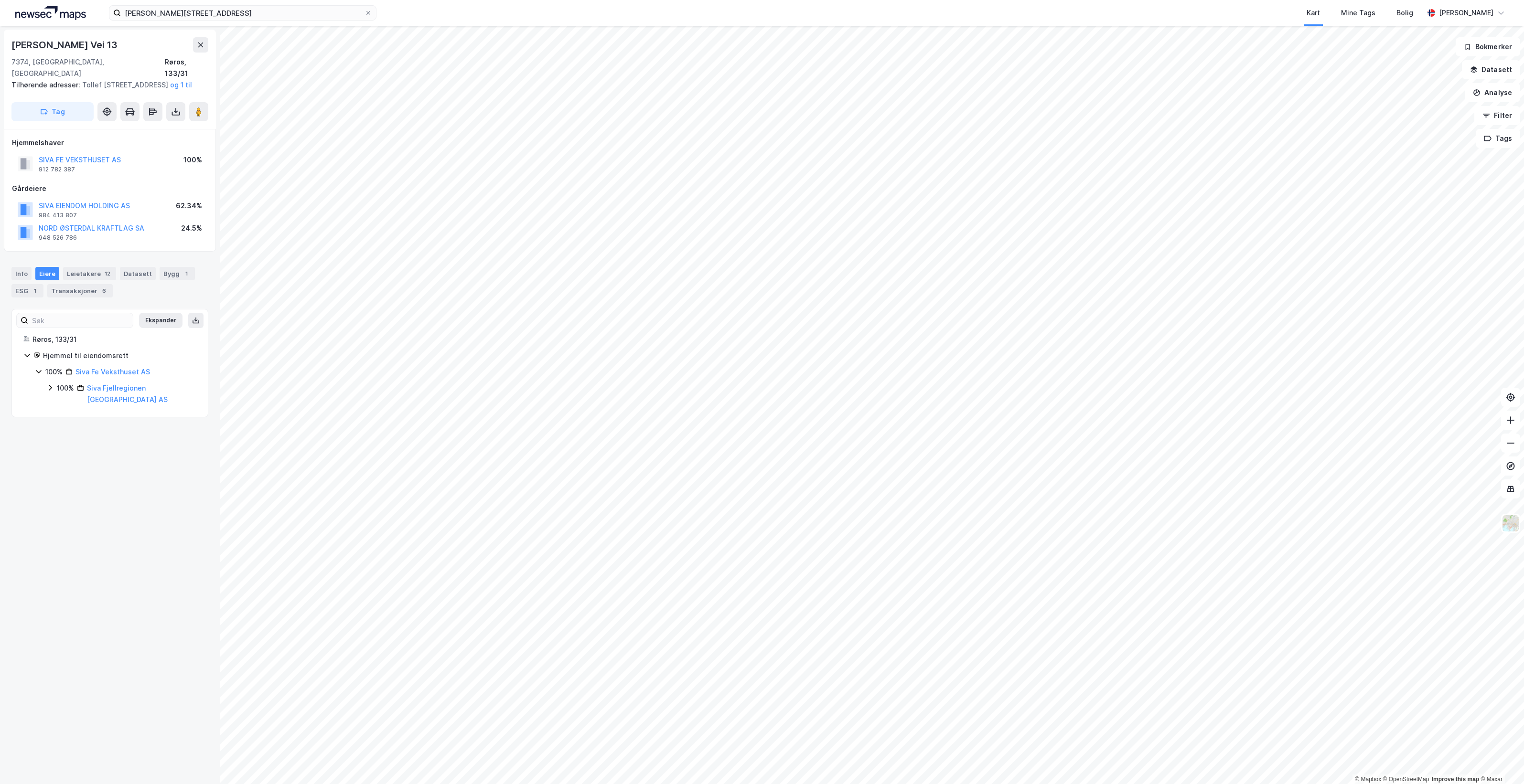
click at [53, 387] on icon at bounding box center [50, 387] width 8 height 8
click at [60, 412] on icon at bounding box center [62, 415] width 8 height 8
click at [63, 412] on icon at bounding box center [62, 415] width 8 height 8
click at [63, 444] on icon at bounding box center [62, 448] width 8 height 8
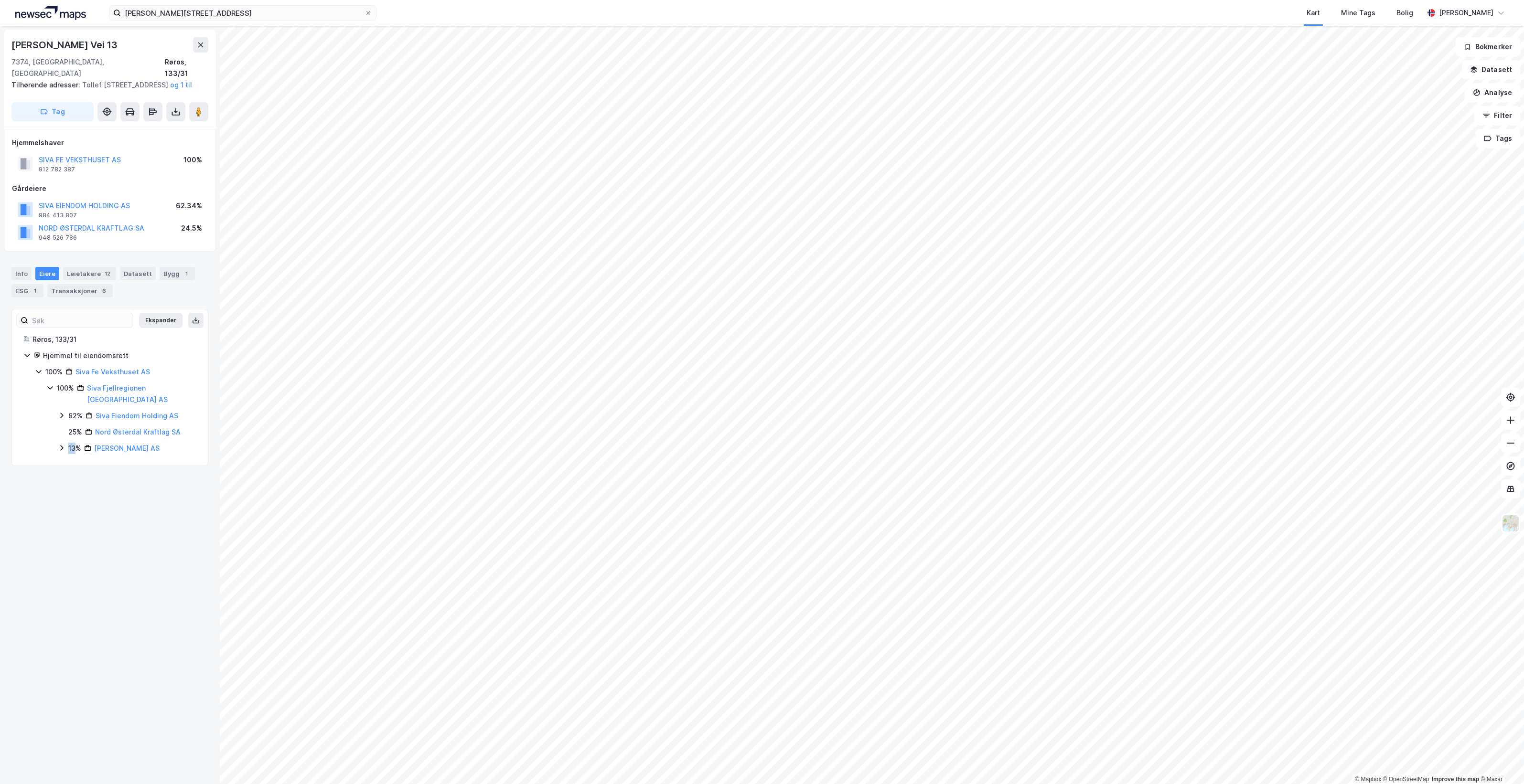
click at [63, 444] on icon at bounding box center [62, 448] width 8 height 8
click at [63, 412] on icon at bounding box center [62, 415] width 8 height 8
click at [137, 428] on link "Siva Selskapet For Industrivekst" at bounding box center [140, 438] width 61 height 20
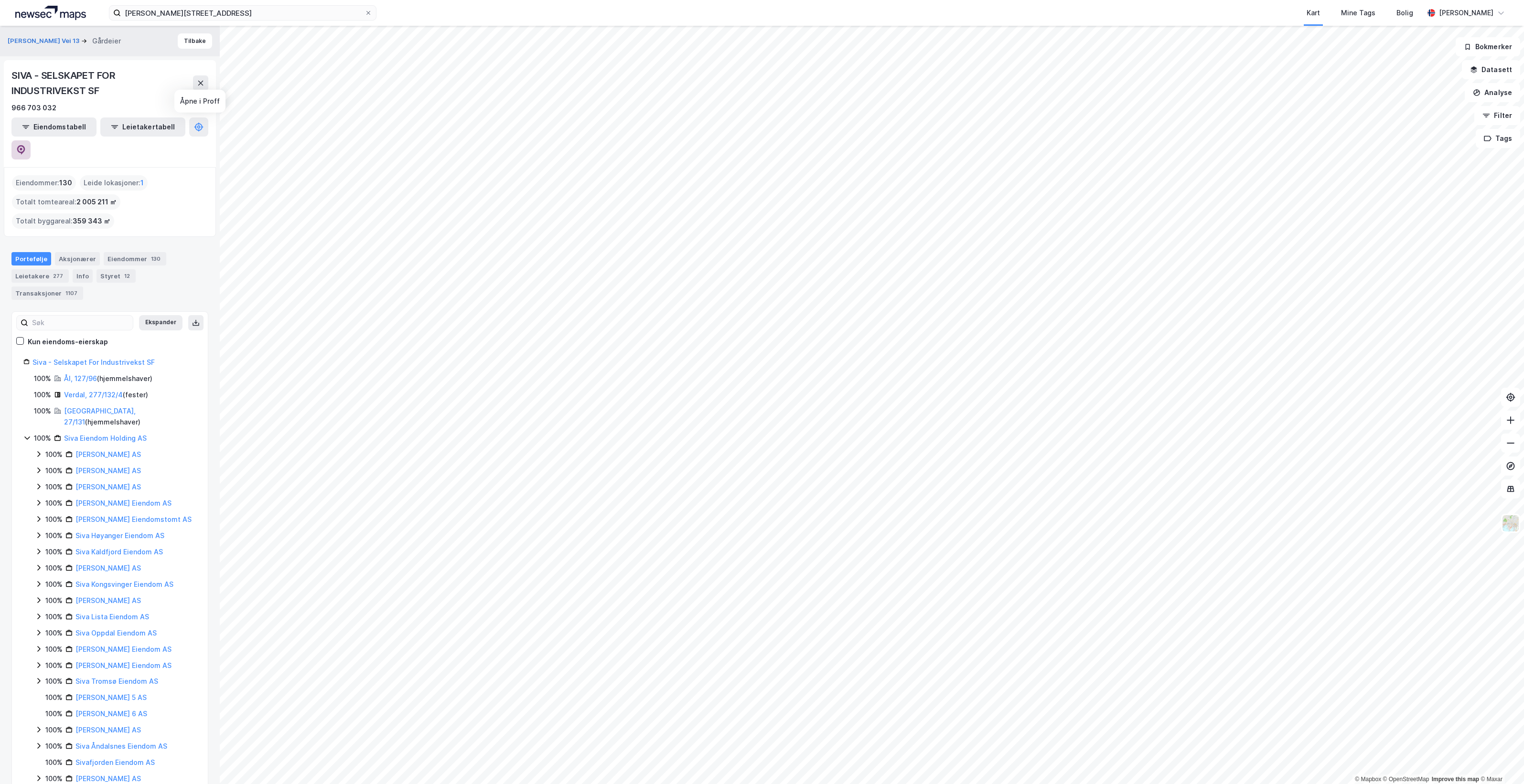
click at [26, 145] on icon at bounding box center [21, 150] width 9 height 9
click at [250, 12] on input "Tollef Bredals vei 13" at bounding box center [243, 13] width 244 height 14
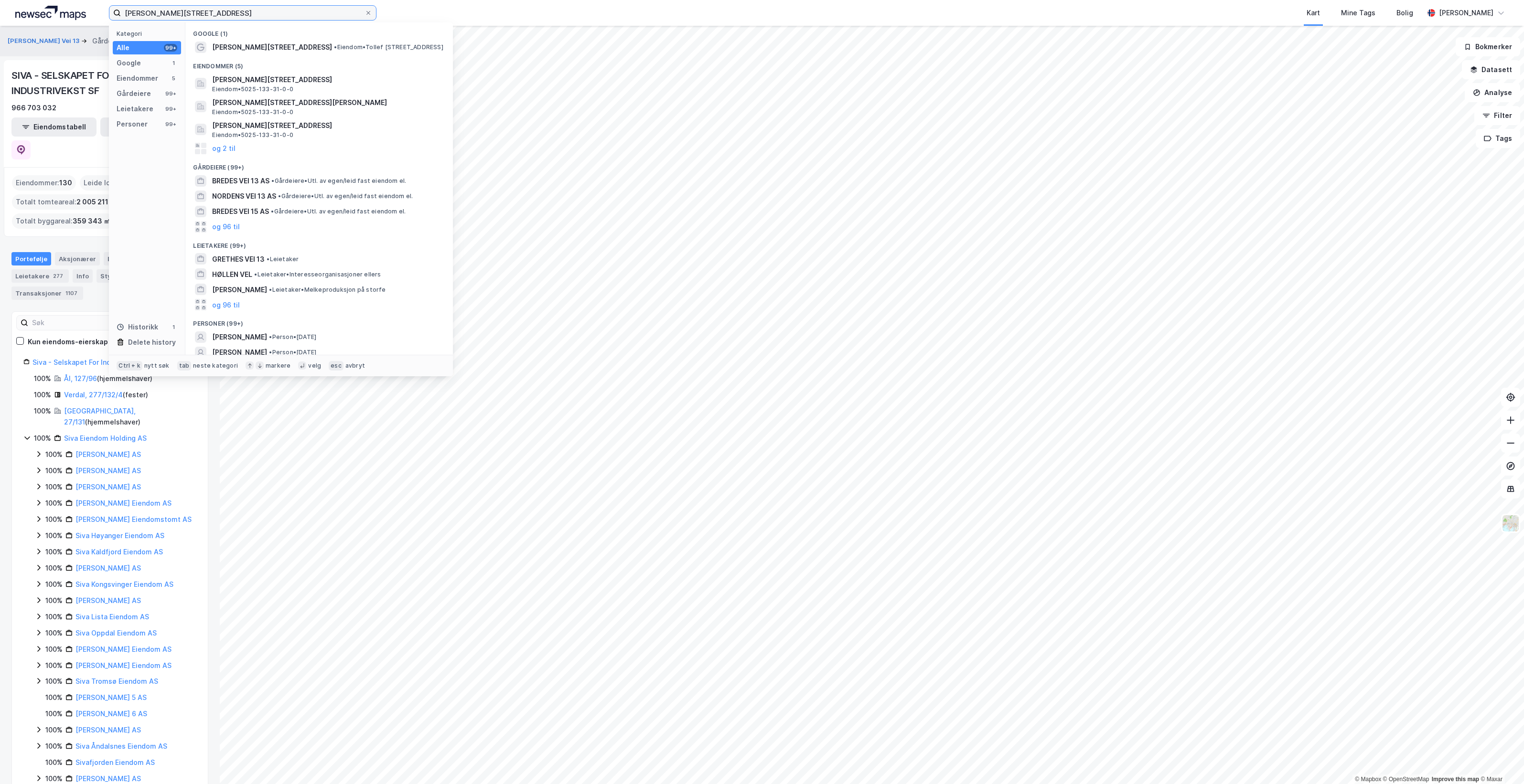
click at [250, 12] on input "Tollef Bredals vei 13" at bounding box center [243, 13] width 244 height 14
paste input "Langlandsvegen 410"
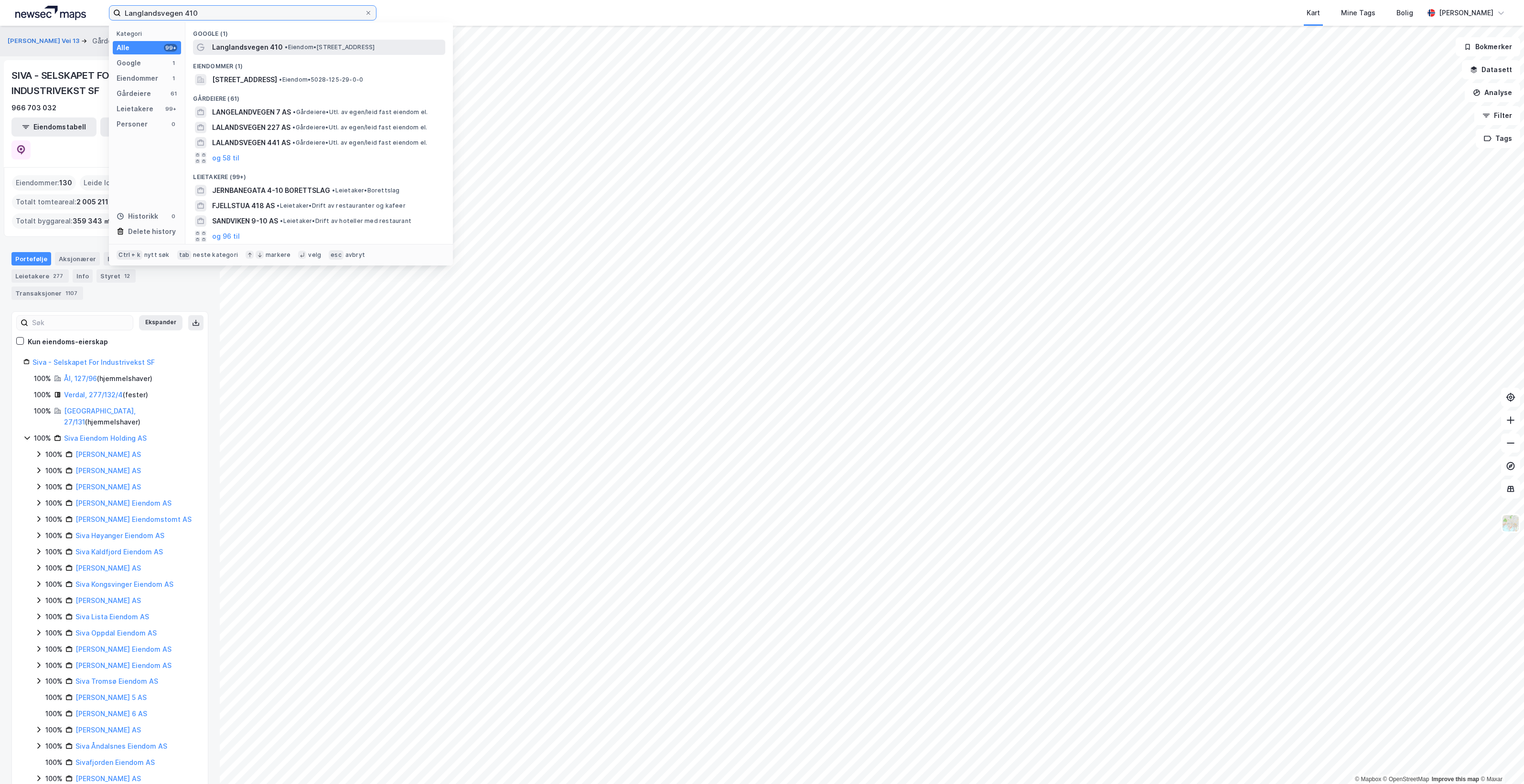
type input "Langlandsvegen 410"
click at [355, 51] on span "• Eiendom • Langlandsvegen 410, 7234 Ler" at bounding box center [330, 47] width 90 height 8
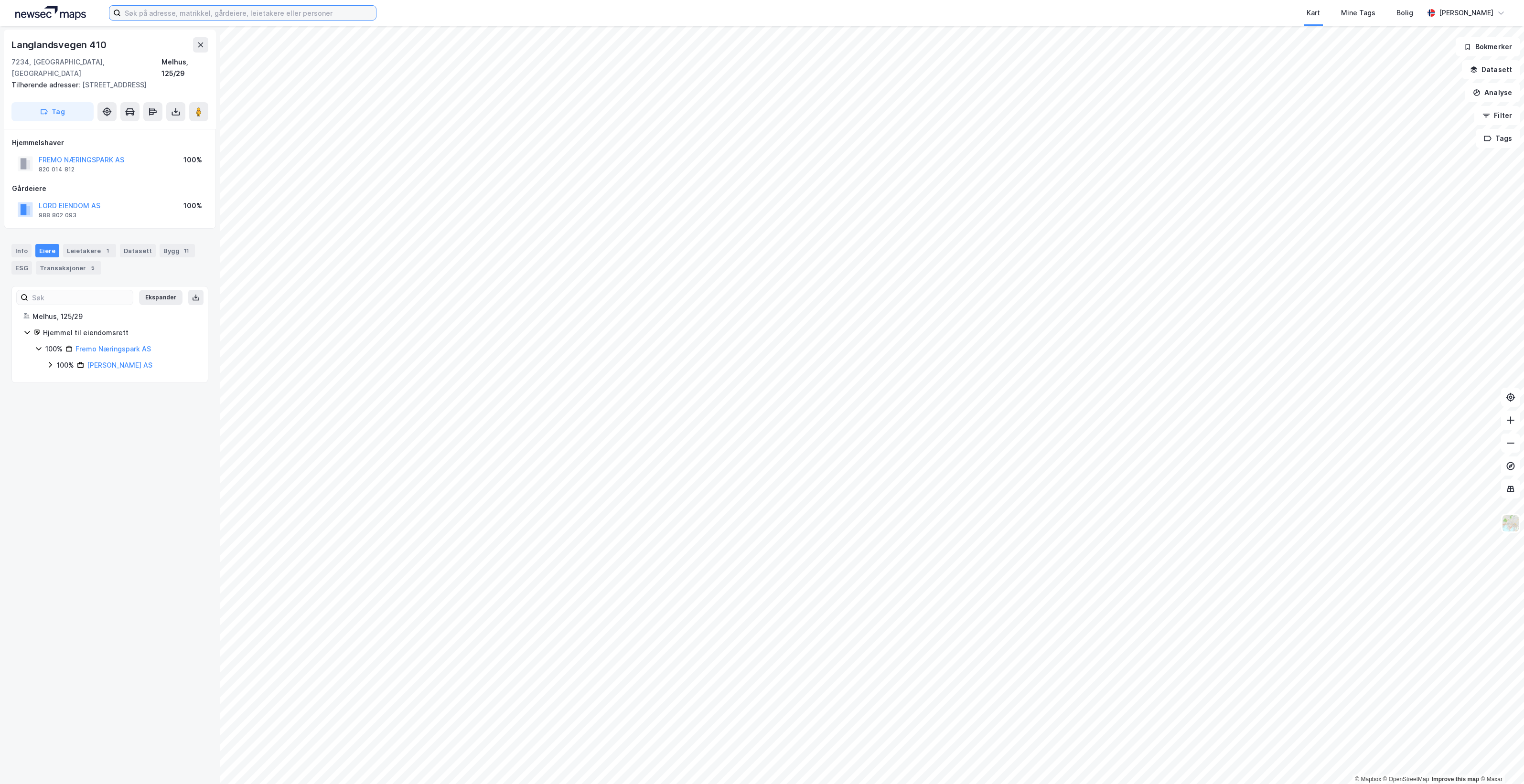
click at [212, 20] on input at bounding box center [248, 13] width 255 height 14
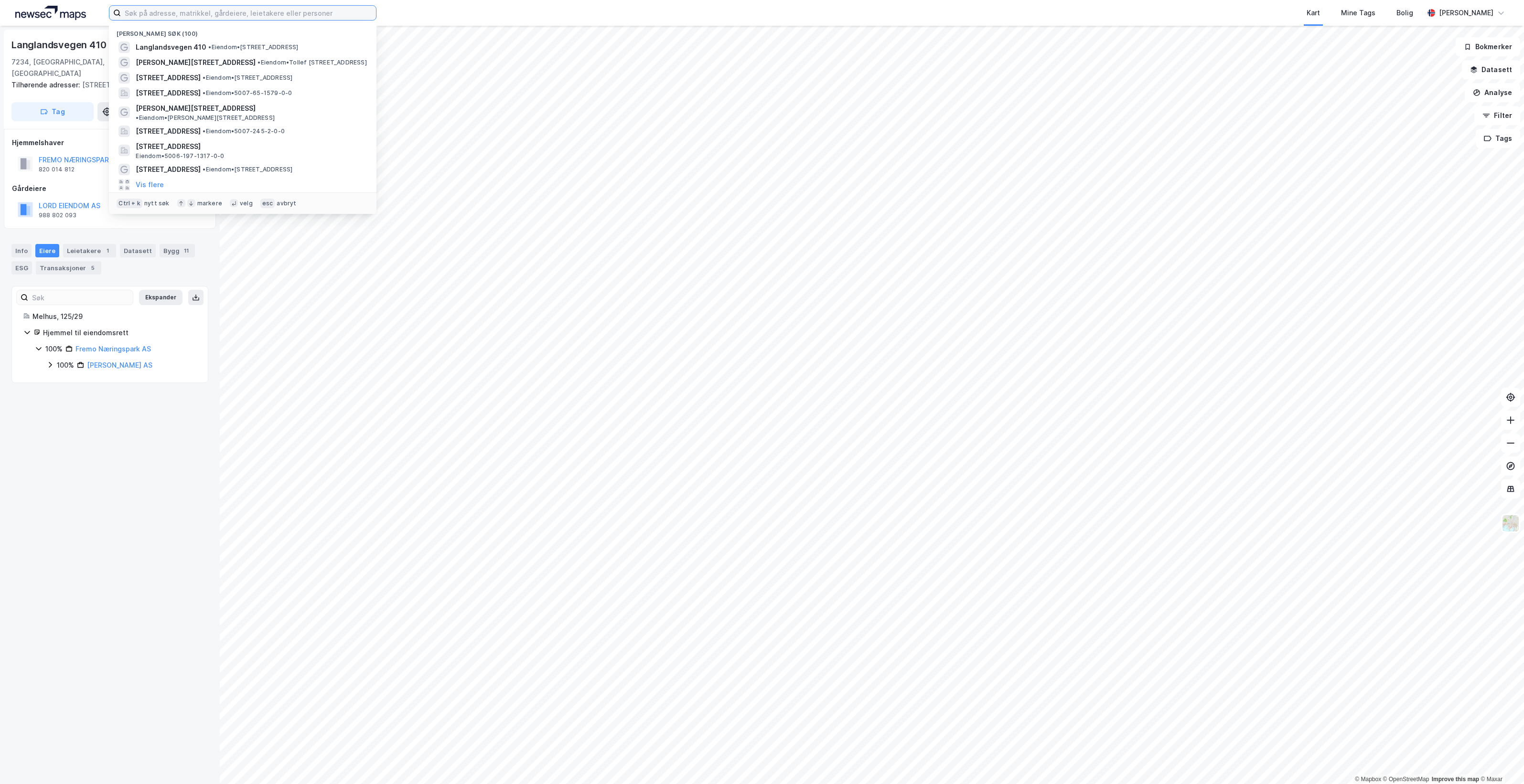
paste input "Langlandsvegen 410"
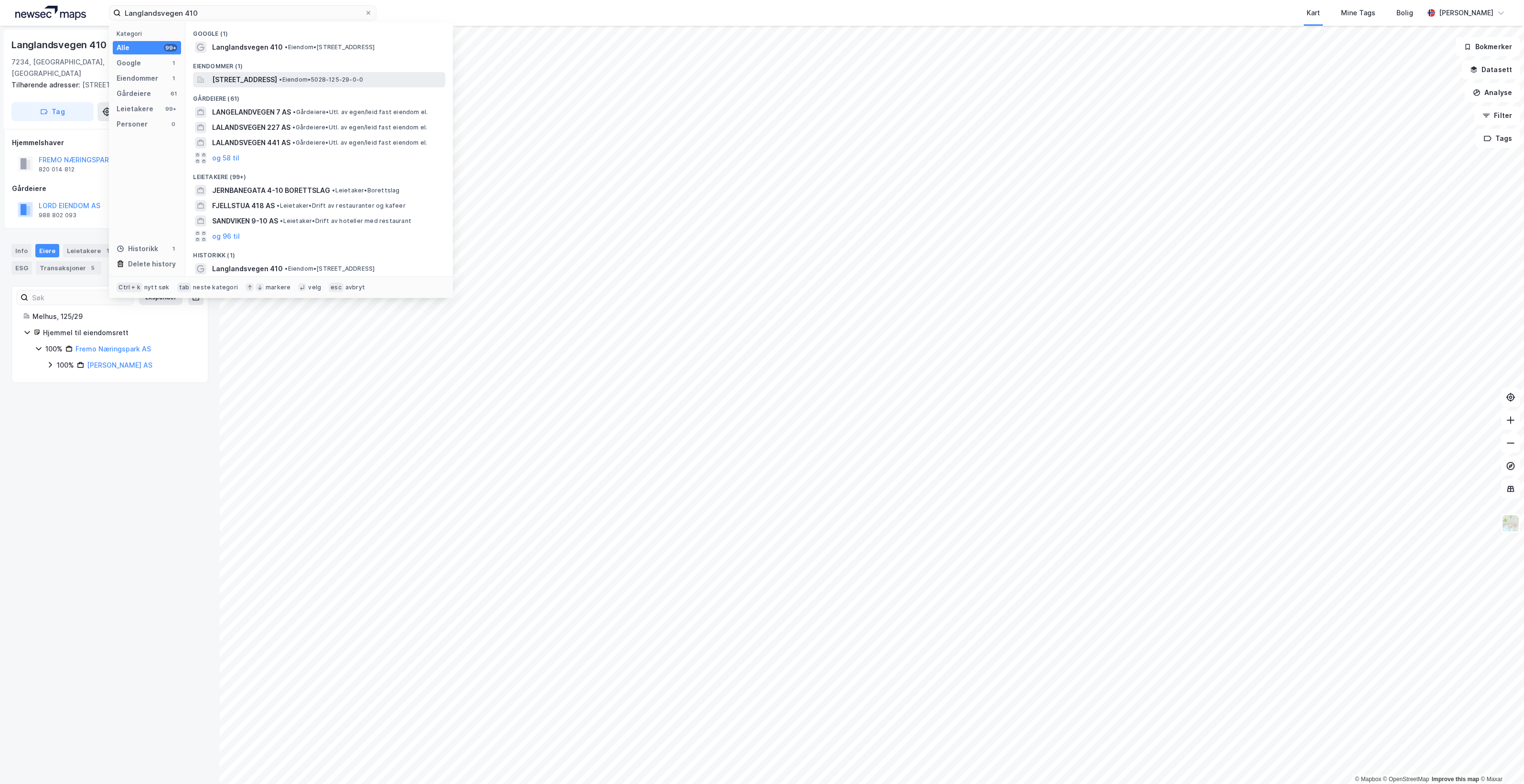
click at [282, 76] on span "•" at bounding box center [280, 79] width 3 height 7
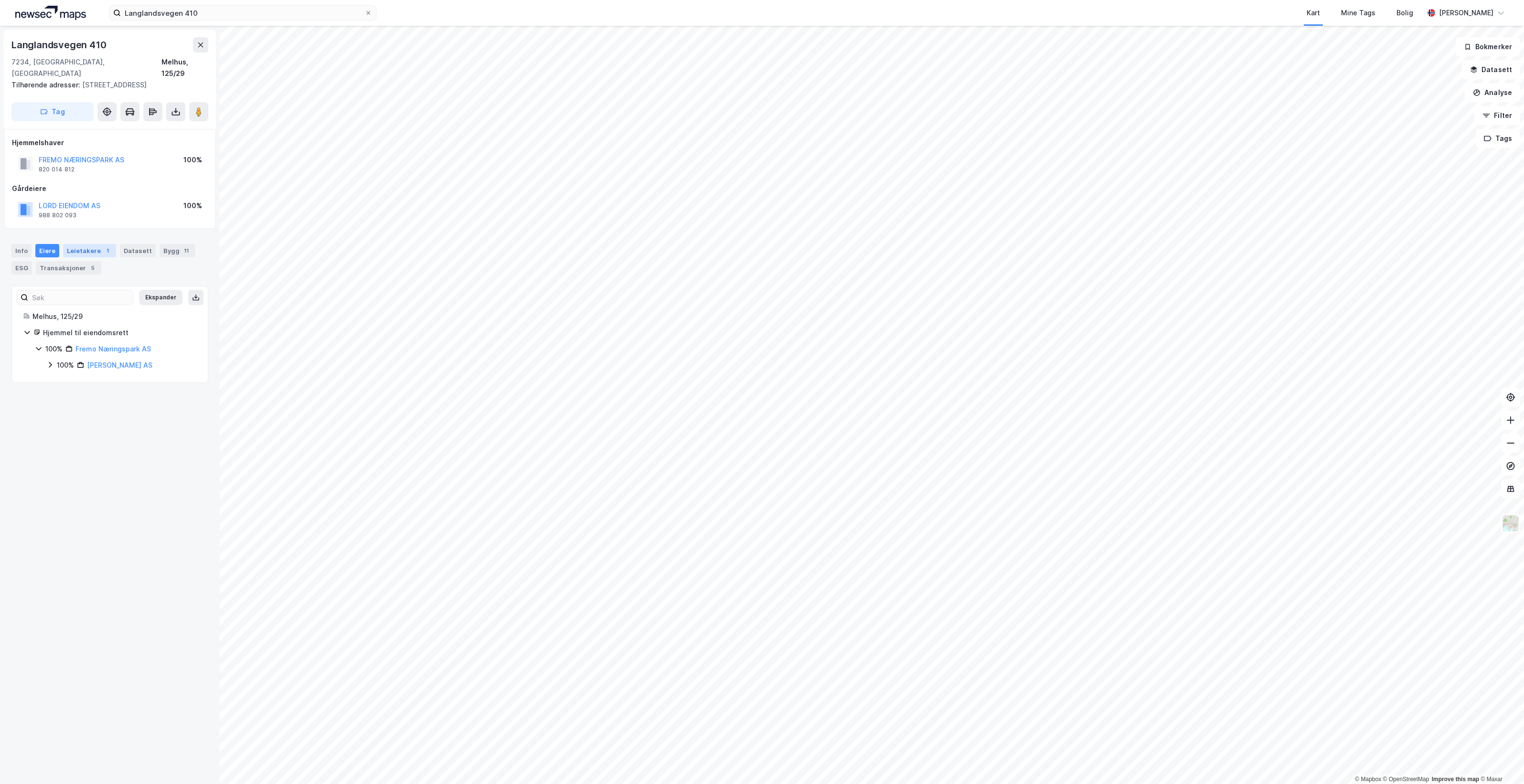
click at [83, 244] on div "Leietakere 1" at bounding box center [90, 251] width 53 height 14
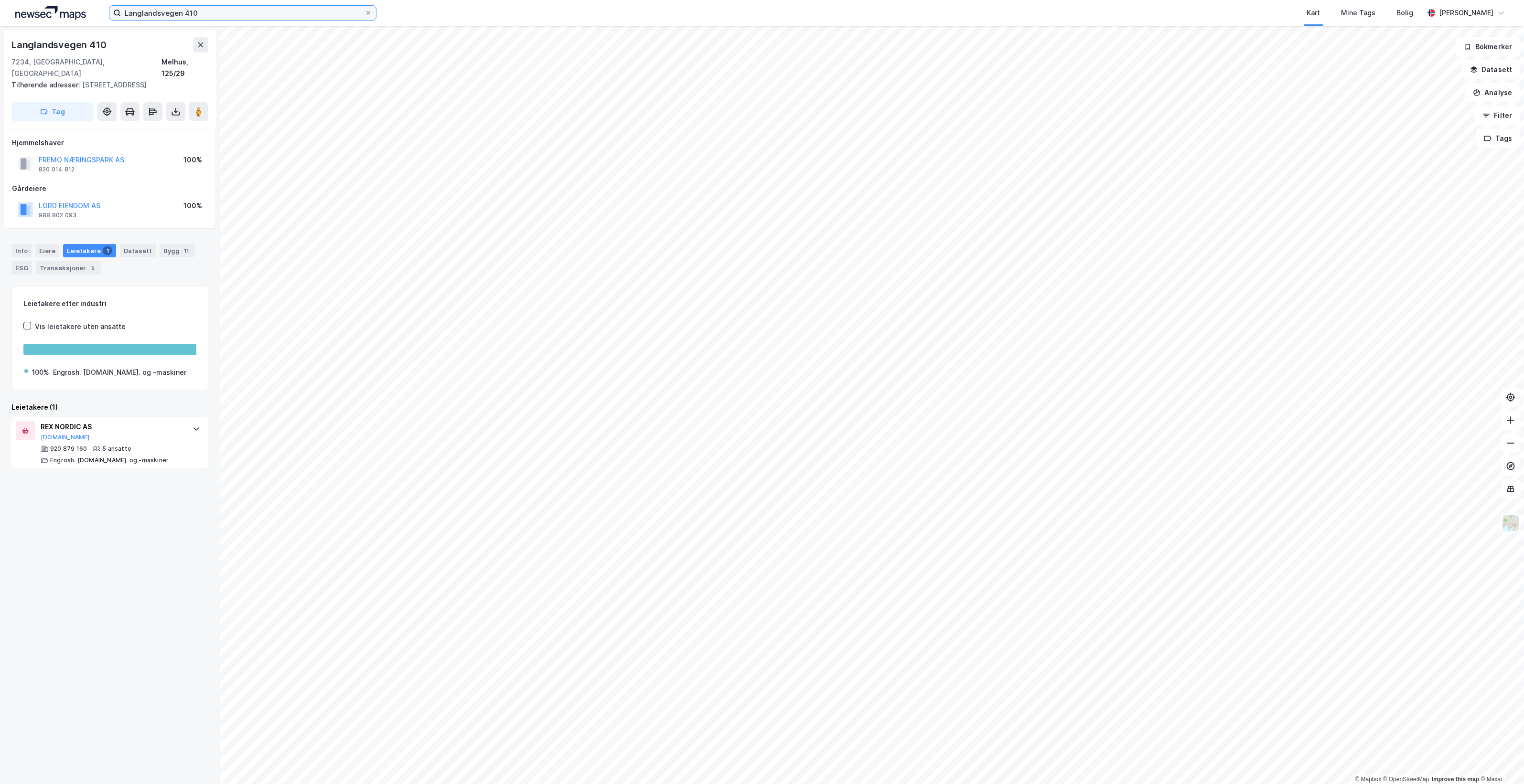
click at [217, 16] on input "Langlandsvegen 410" at bounding box center [243, 13] width 244 height 14
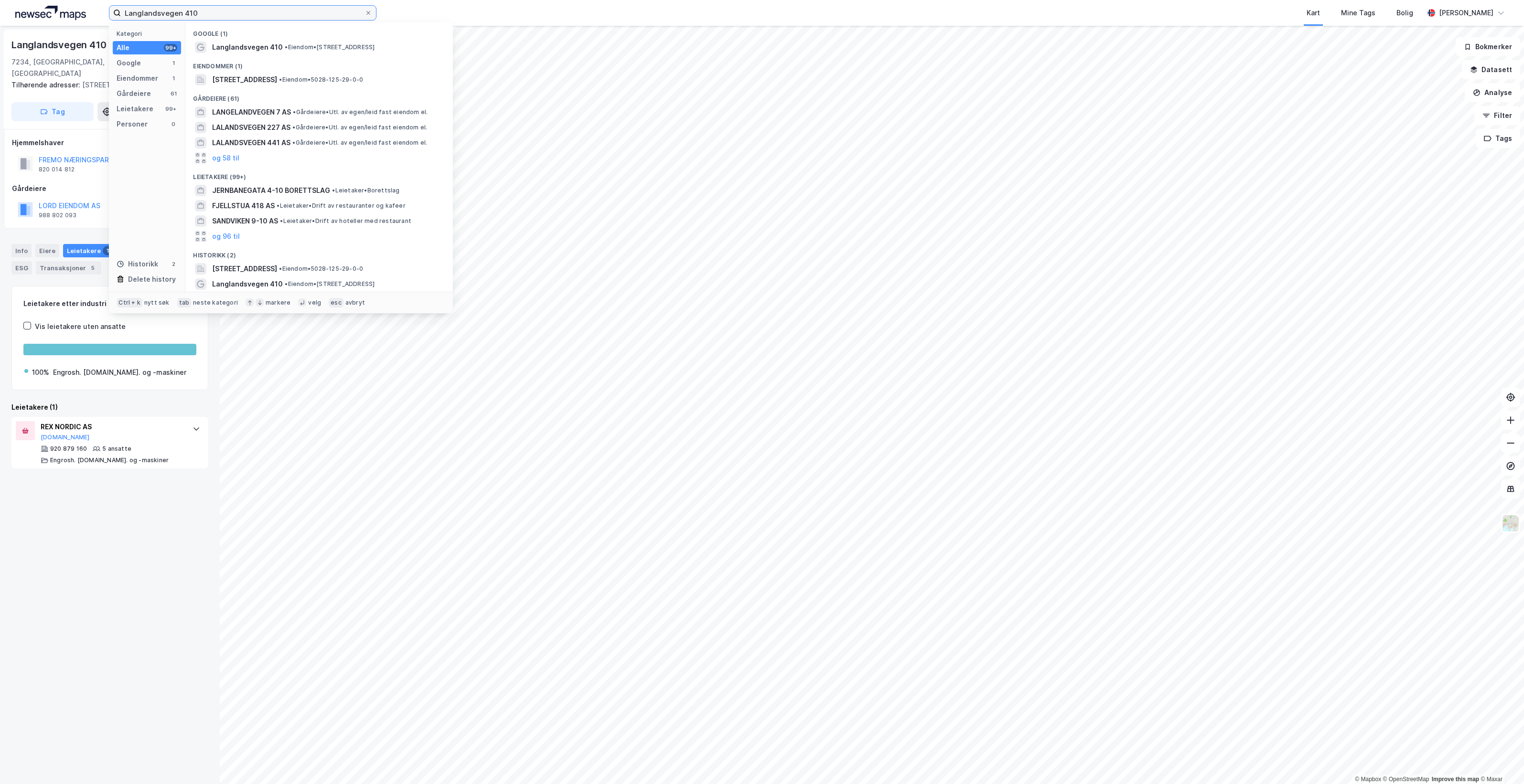
click at [217, 16] on input "Langlandsvegen 410" at bounding box center [243, 13] width 244 height 14
click at [217, 15] on input "Langlandsvegen 410" at bounding box center [243, 13] width 244 height 14
paste input "Stavsjøvegen 2"
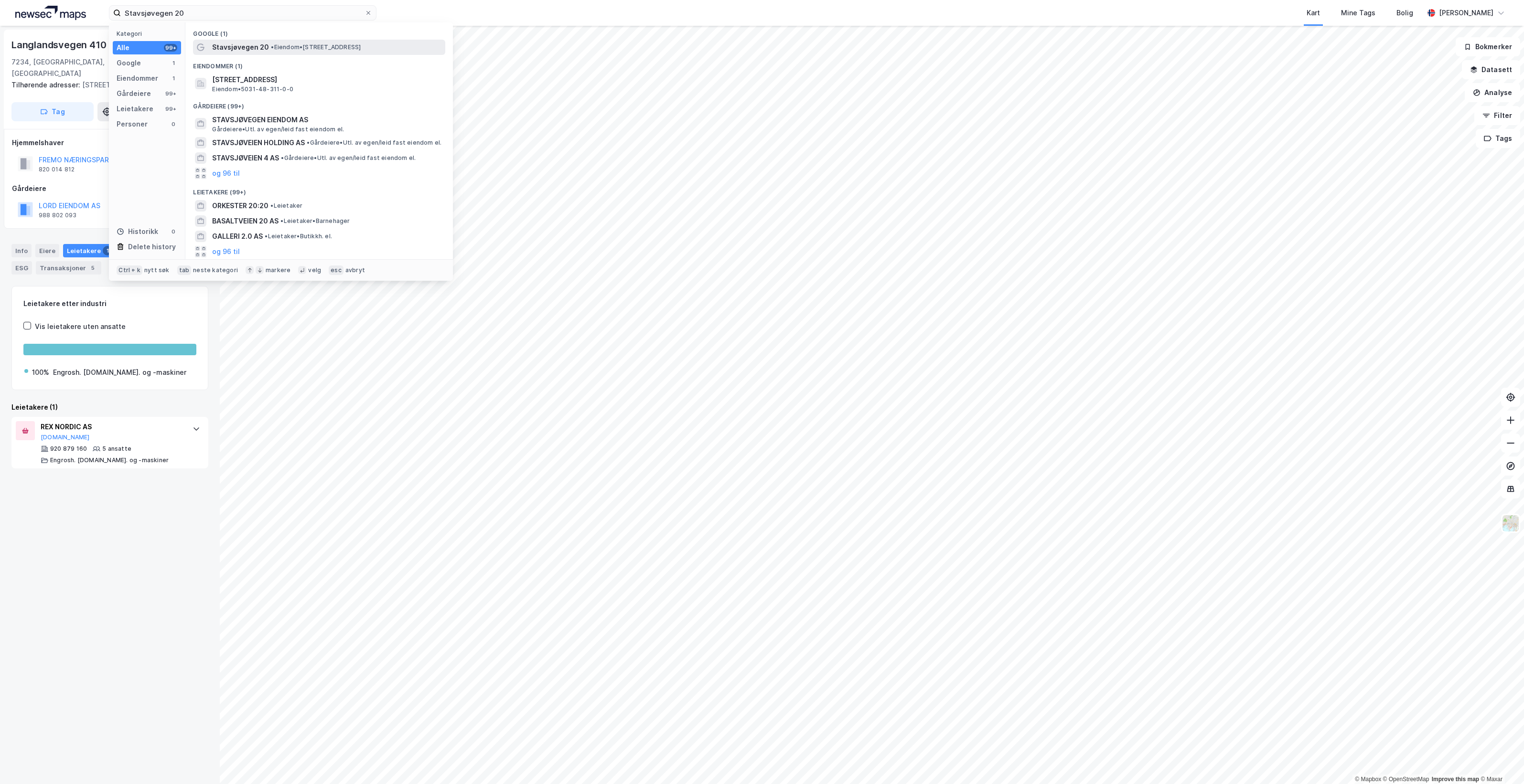
click at [296, 50] on span "• Eiendom • Stavsjøvegen 20, 7550 Hommelvik" at bounding box center [316, 47] width 90 height 8
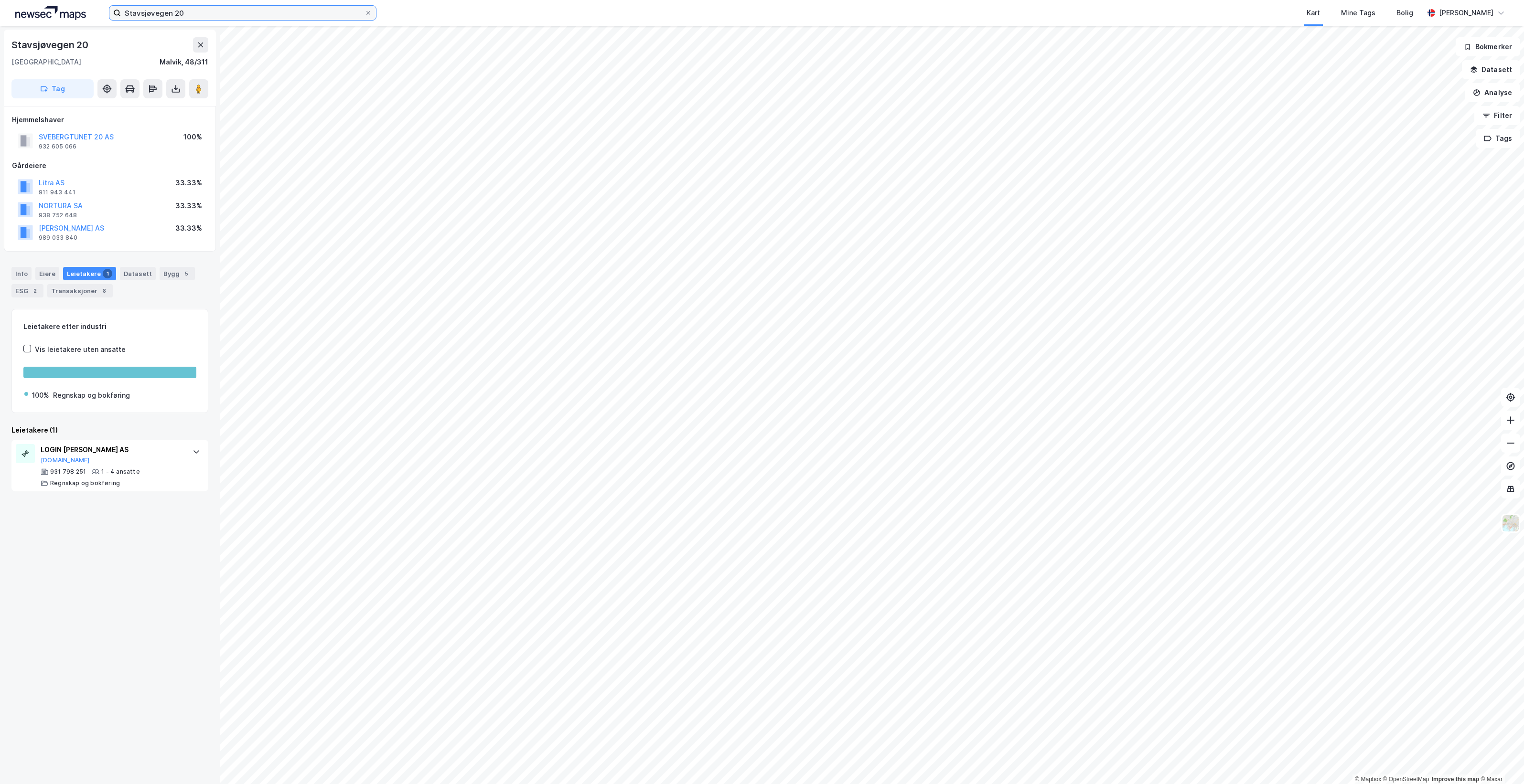
click at [211, 12] on input "Stavsjøvegen 20" at bounding box center [243, 13] width 244 height 14
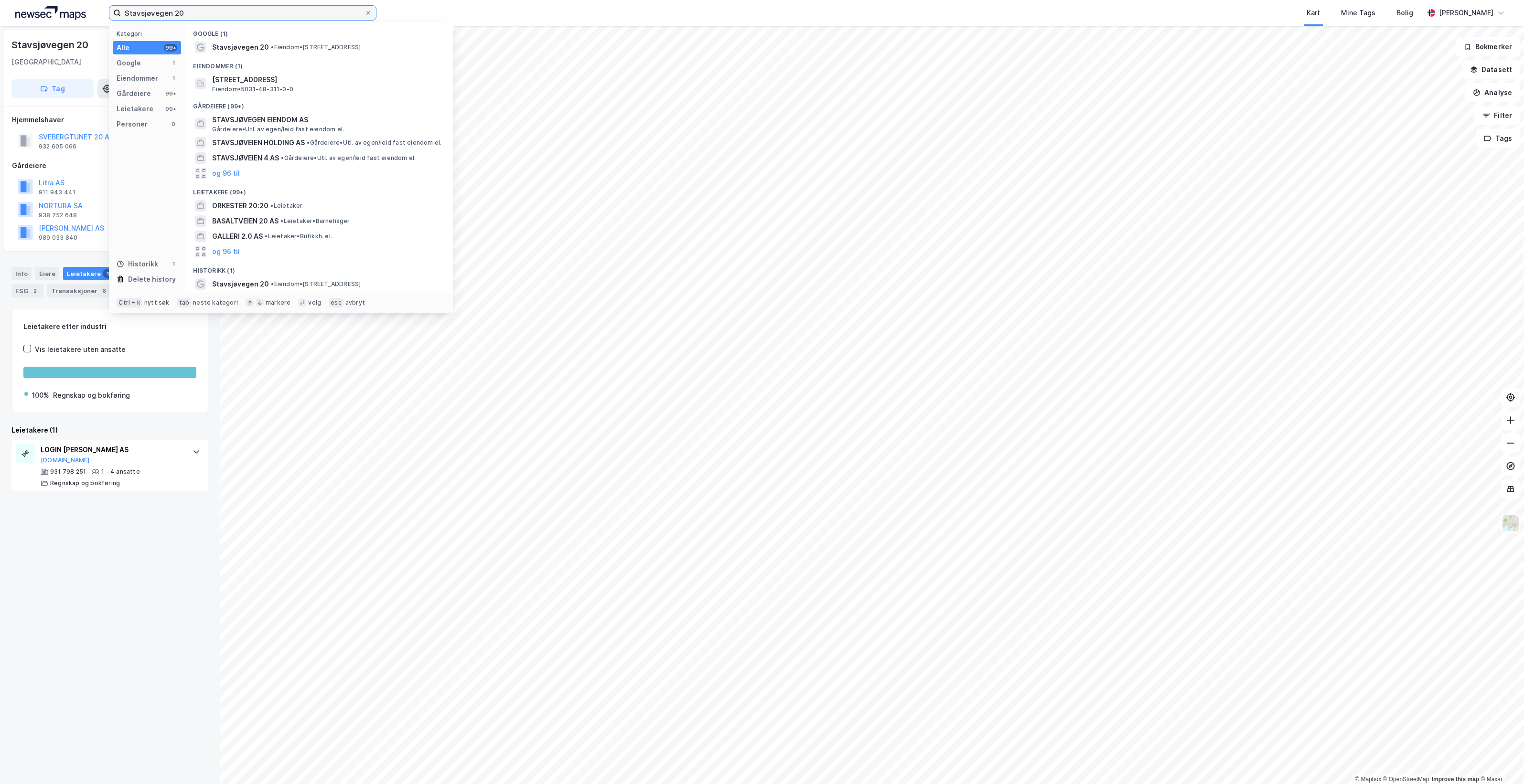
click at [211, 11] on input "Stavsjøvegen 20" at bounding box center [243, 13] width 244 height 14
paste input "Tuftenvegen 6"
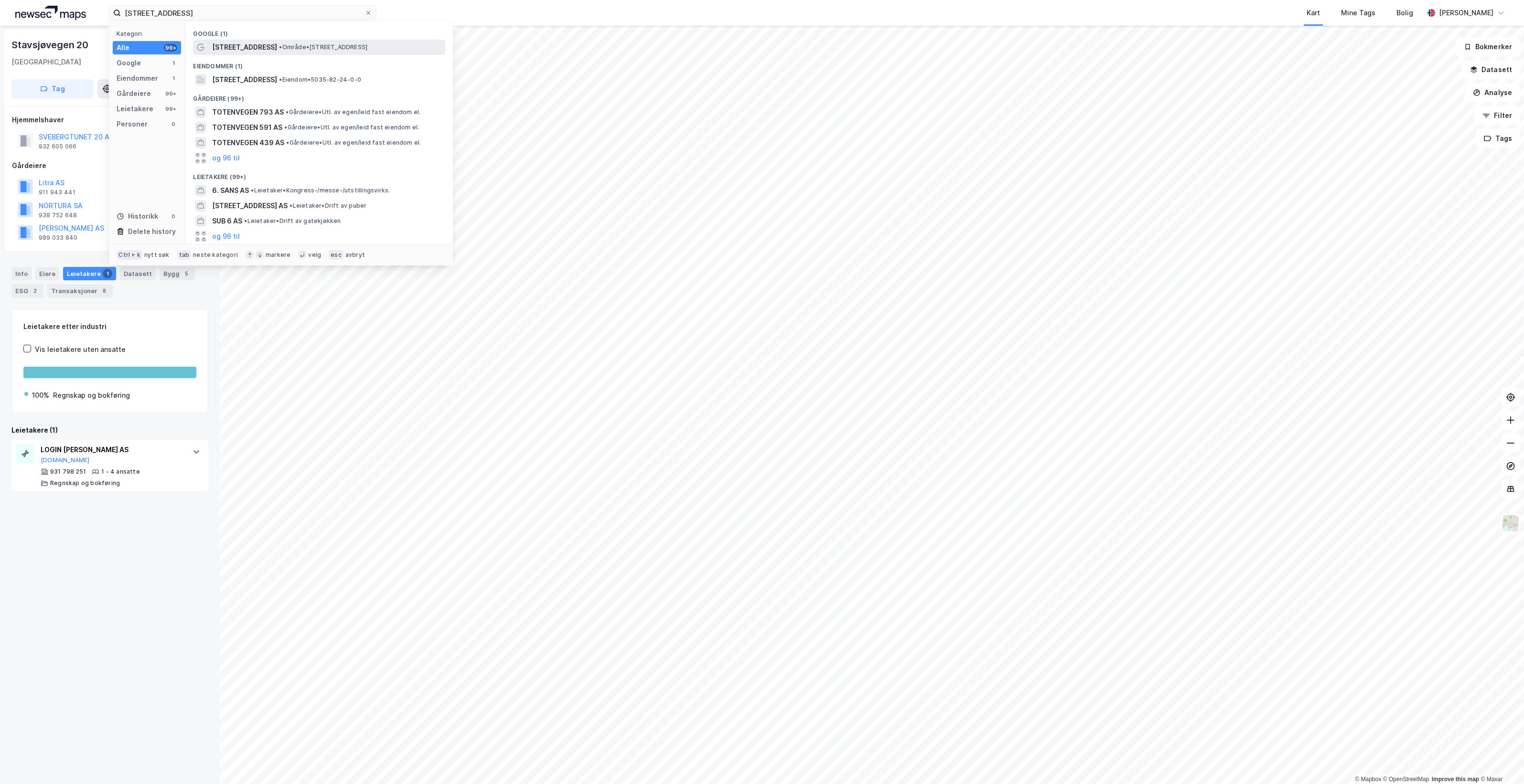
click at [400, 48] on div "Tuftenvegen 6 • Område • Tuftenvegen 6, 7500 Stjørdal" at bounding box center [328, 47] width 231 height 11
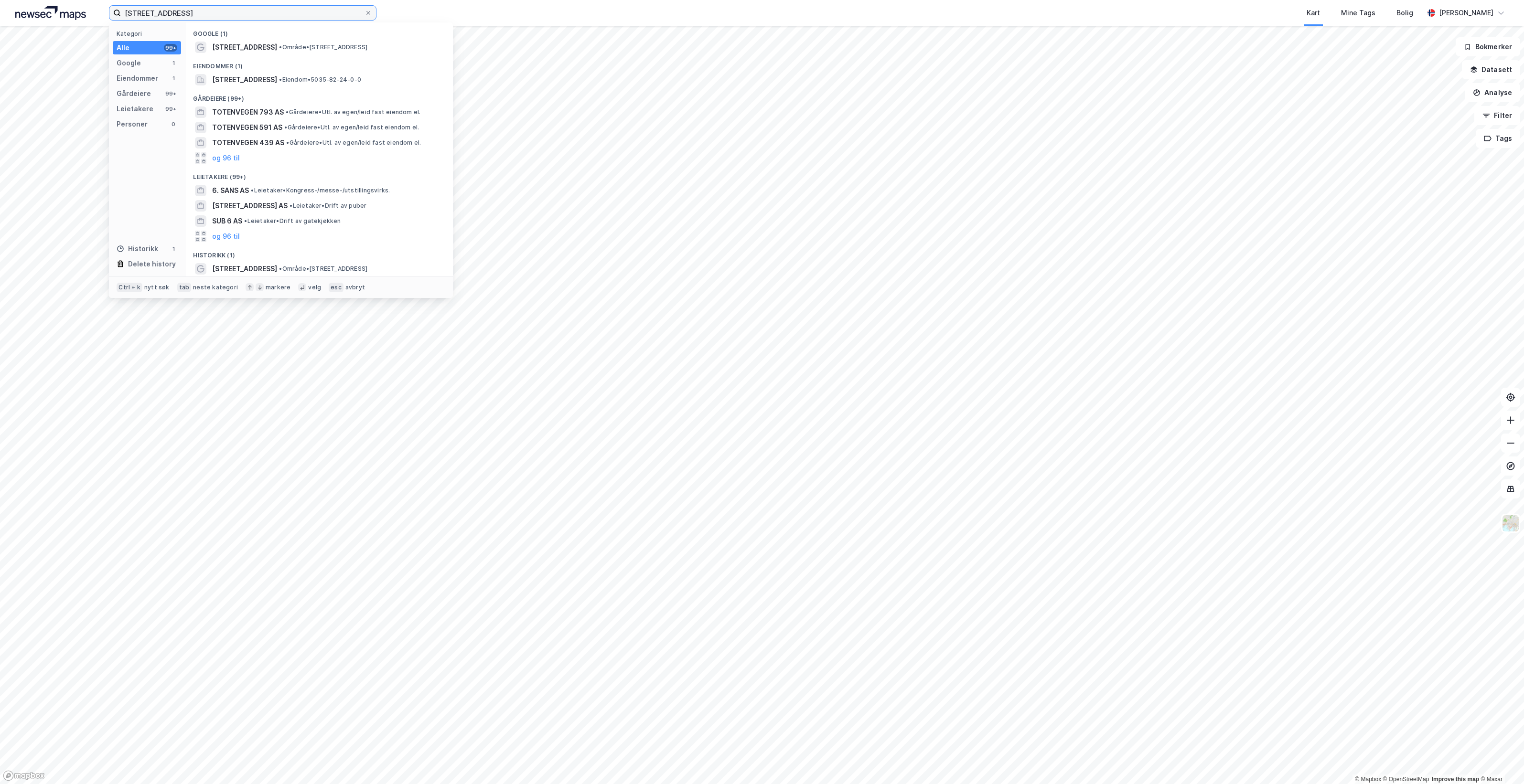
click at [227, 6] on input "Tuftenvegen 6" at bounding box center [243, 13] width 244 height 14
click at [277, 85] on span "Tuftenvegen 6, 7502, STJØRDAL, STJØRDAL" at bounding box center [245, 79] width 65 height 11
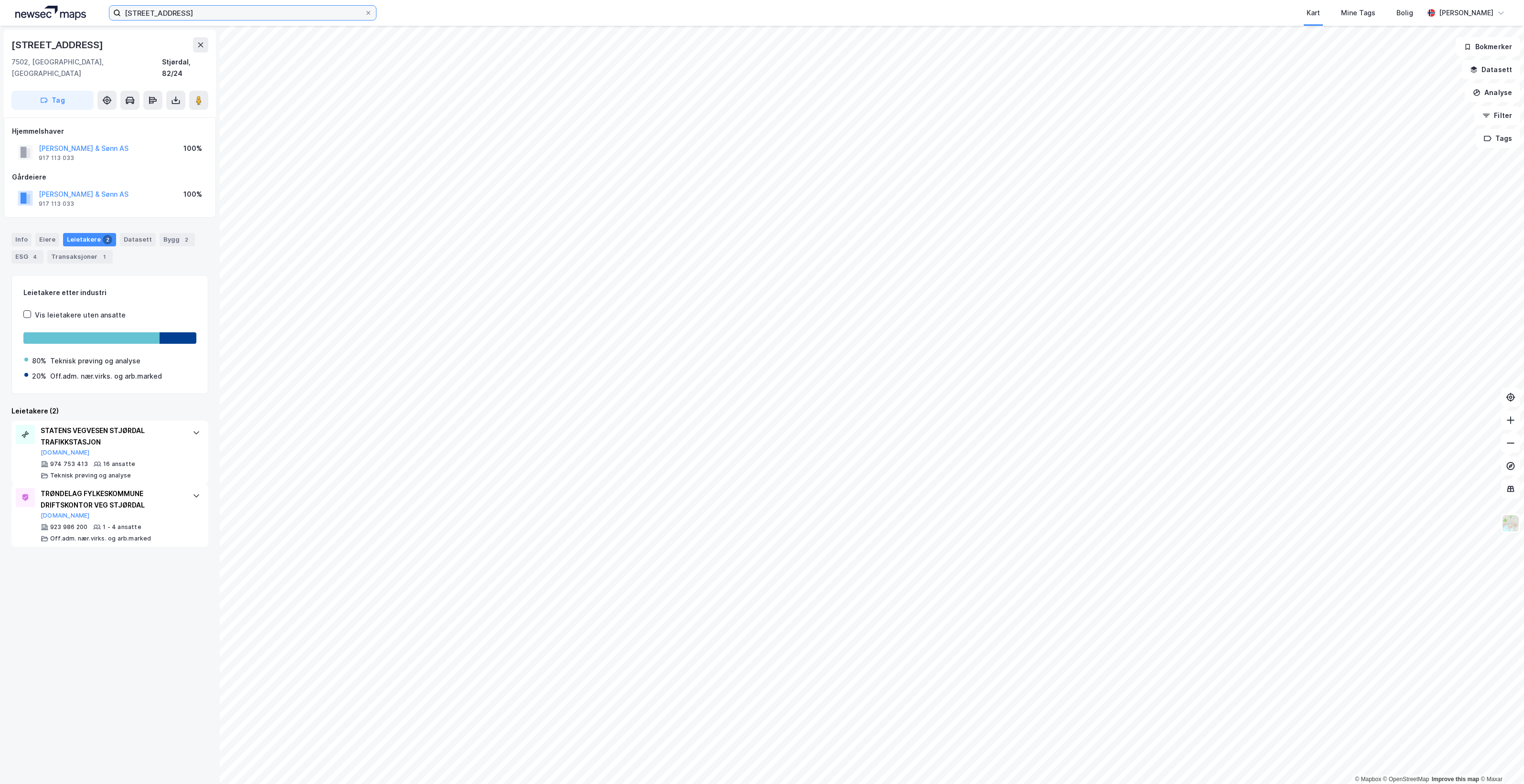
click at [205, 10] on input "Tuftenvegen 6" at bounding box center [243, 13] width 244 height 14
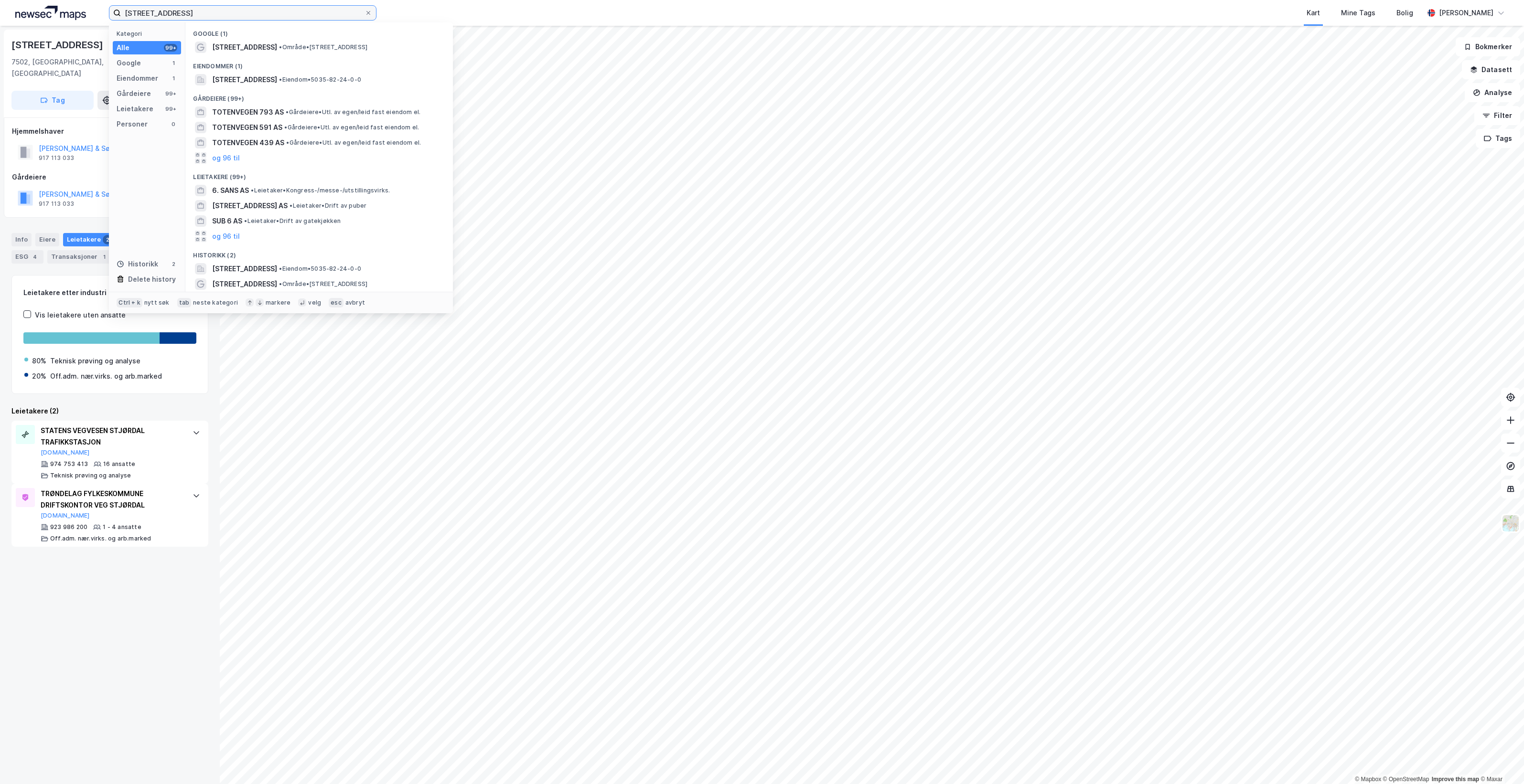
click at [205, 10] on input "Tuftenvegen 6" at bounding box center [243, 13] width 244 height 14
paste input "Ranemsbrona 1"
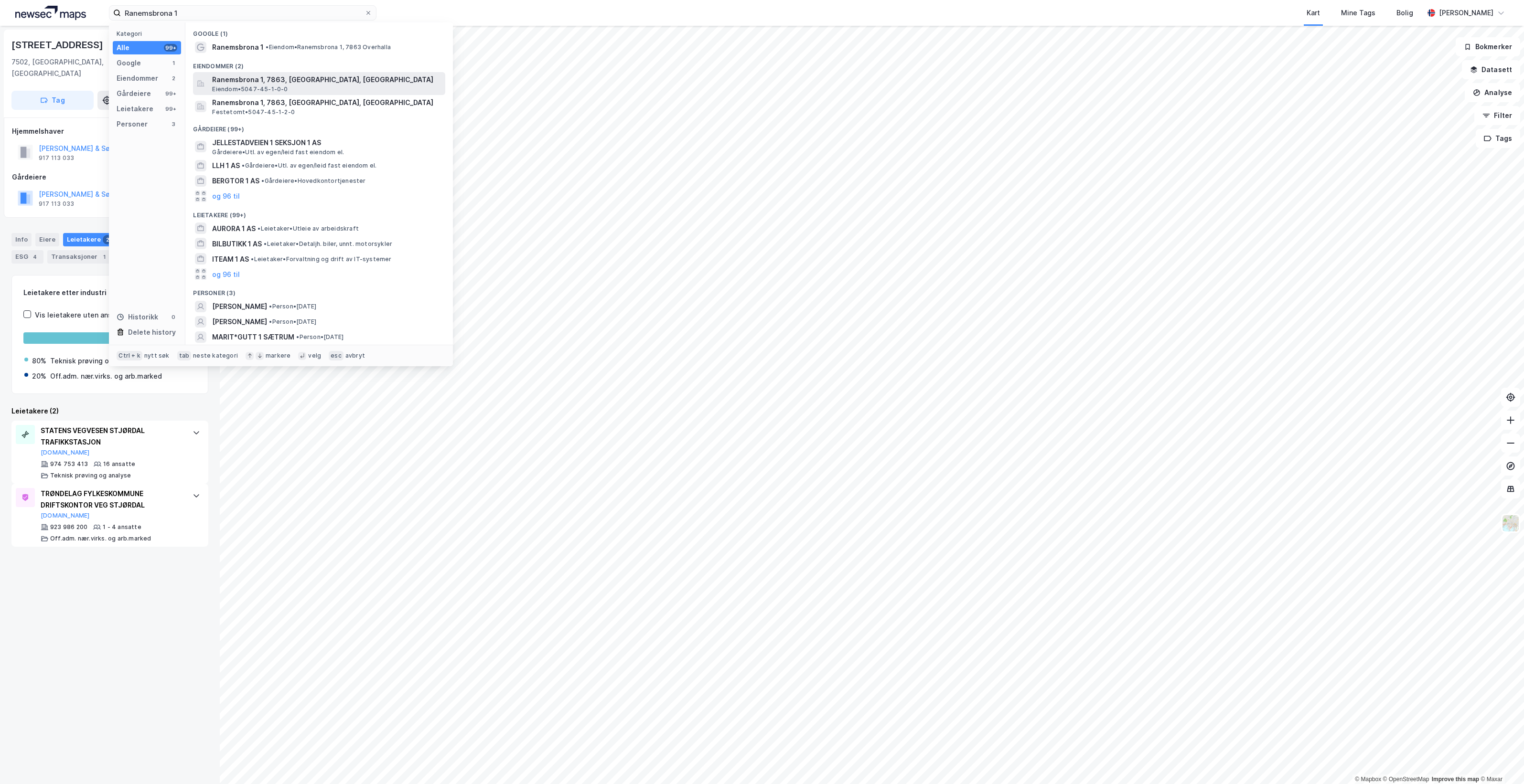
click at [390, 84] on span "Ranemsbrona 1, 7863, OVERHALLA, OVERHALLA" at bounding box center [327, 79] width 230 height 11
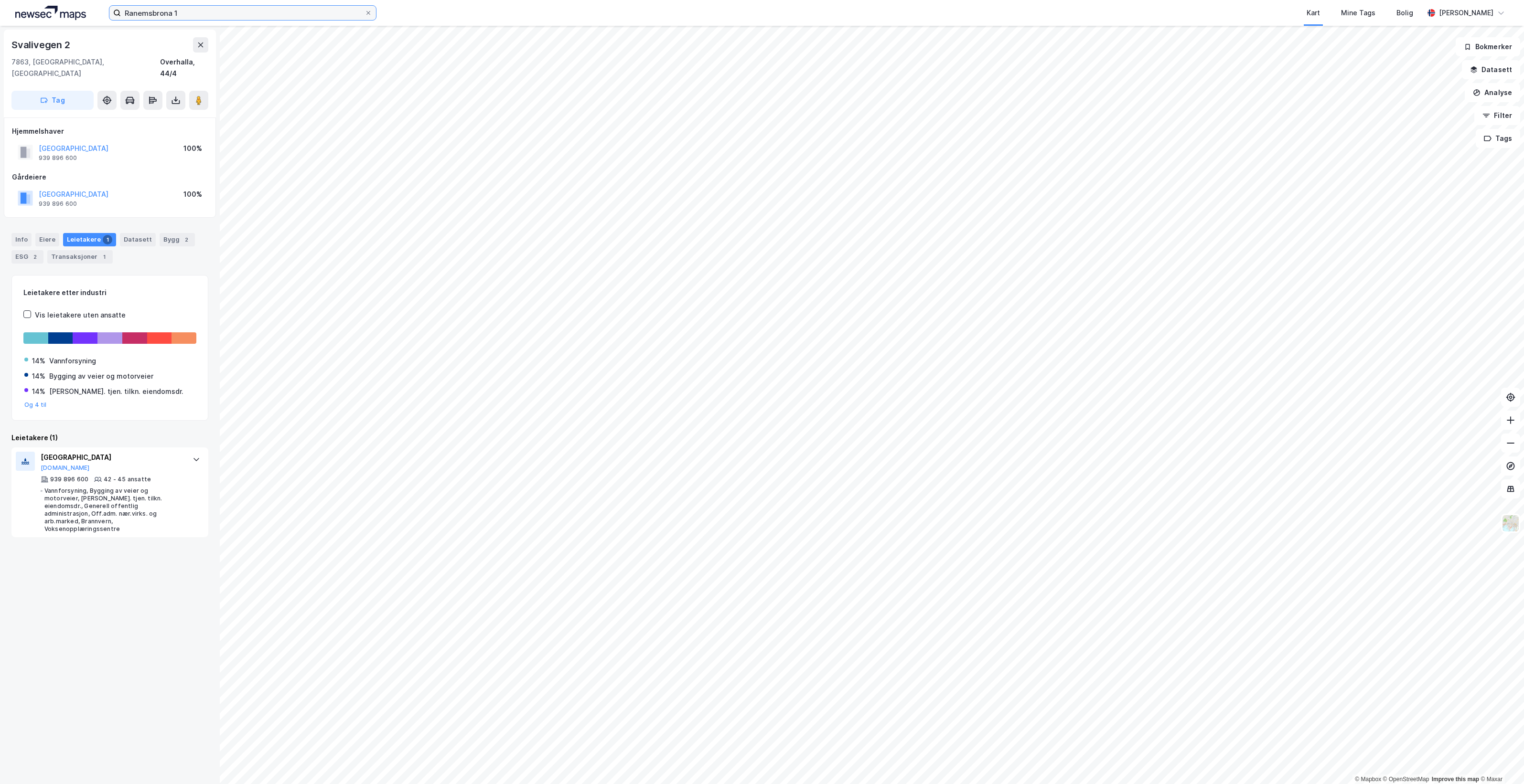
click at [184, 8] on input "Ranemsbrona 1" at bounding box center [243, 13] width 244 height 14
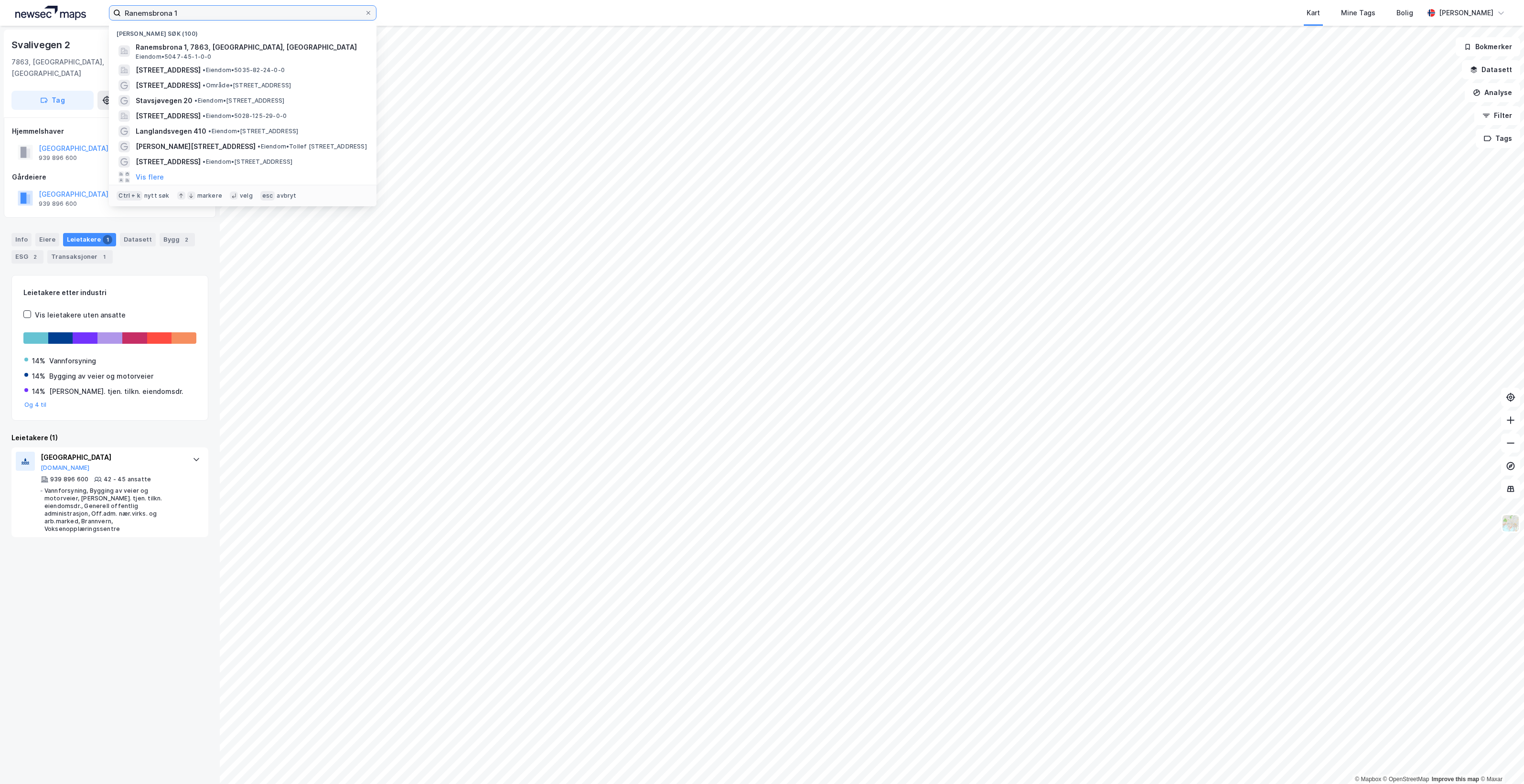
click at [184, 8] on input "Ranemsbrona 1" at bounding box center [243, 13] width 244 height 14
click at [185, 7] on input "Ranemsbrona 1" at bounding box center [243, 13] width 244 height 14
paste input "Sandaflata 2"
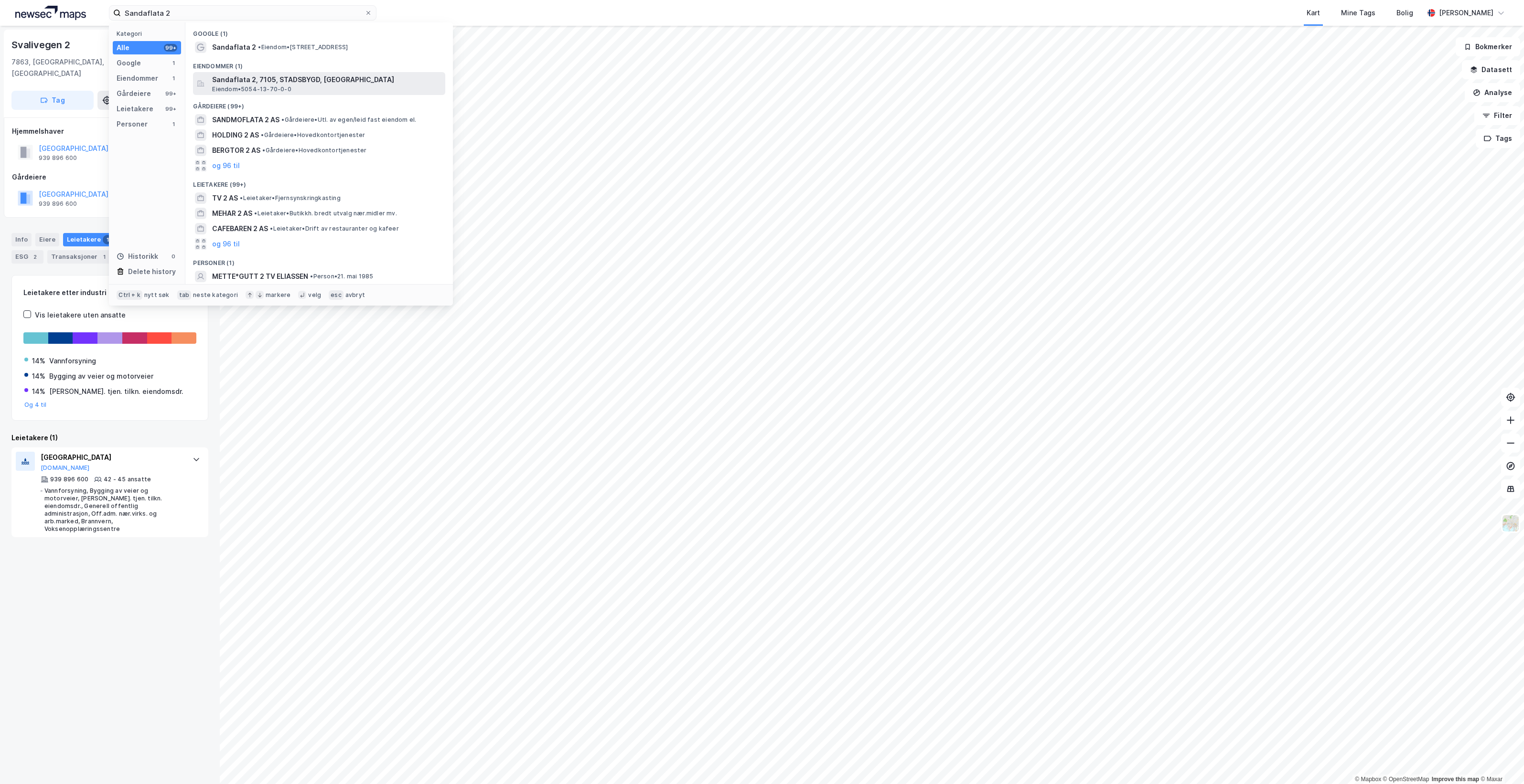
click at [389, 84] on span "Sandaflata 2, 7105, STADSBYGD, INDRE FOSEN" at bounding box center [327, 79] width 230 height 11
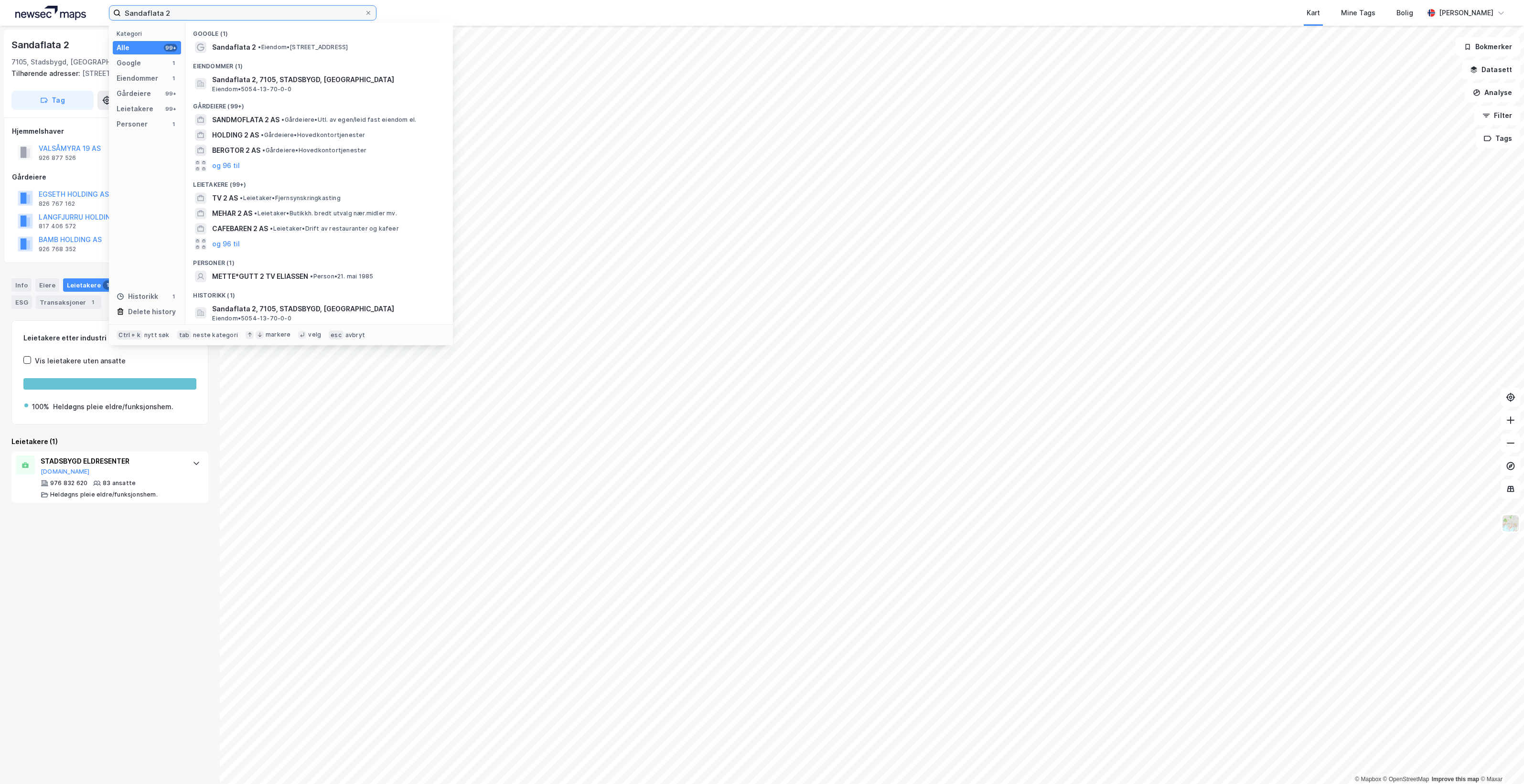
click at [238, 15] on input "Sandaflata 2" at bounding box center [243, 13] width 244 height 14
click at [235, 15] on input "Sandaflata 2" at bounding box center [243, 13] width 244 height 14
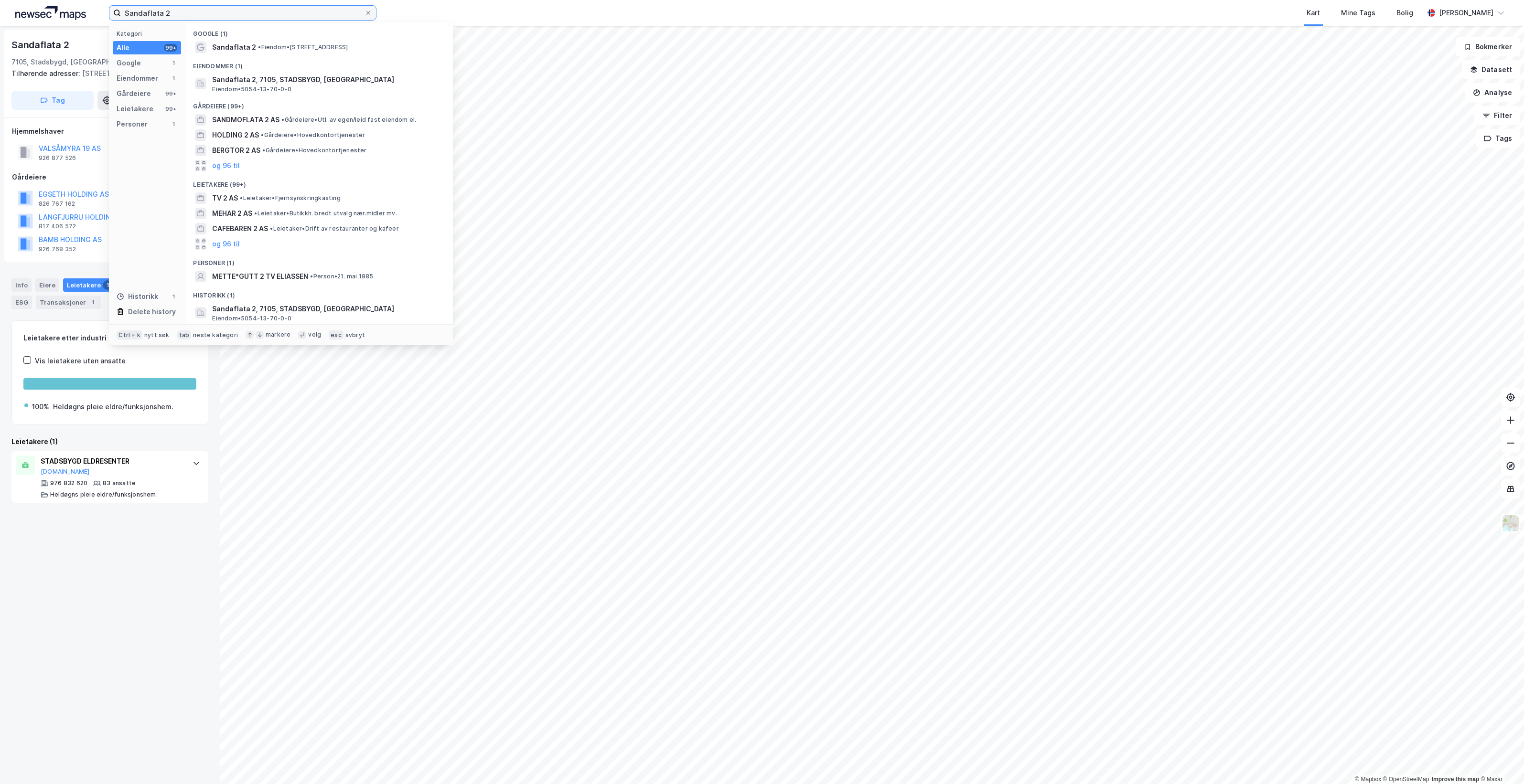
click at [235, 15] on input "Sandaflata 2" at bounding box center [243, 13] width 244 height 14
paste input "Myrullveien 10"
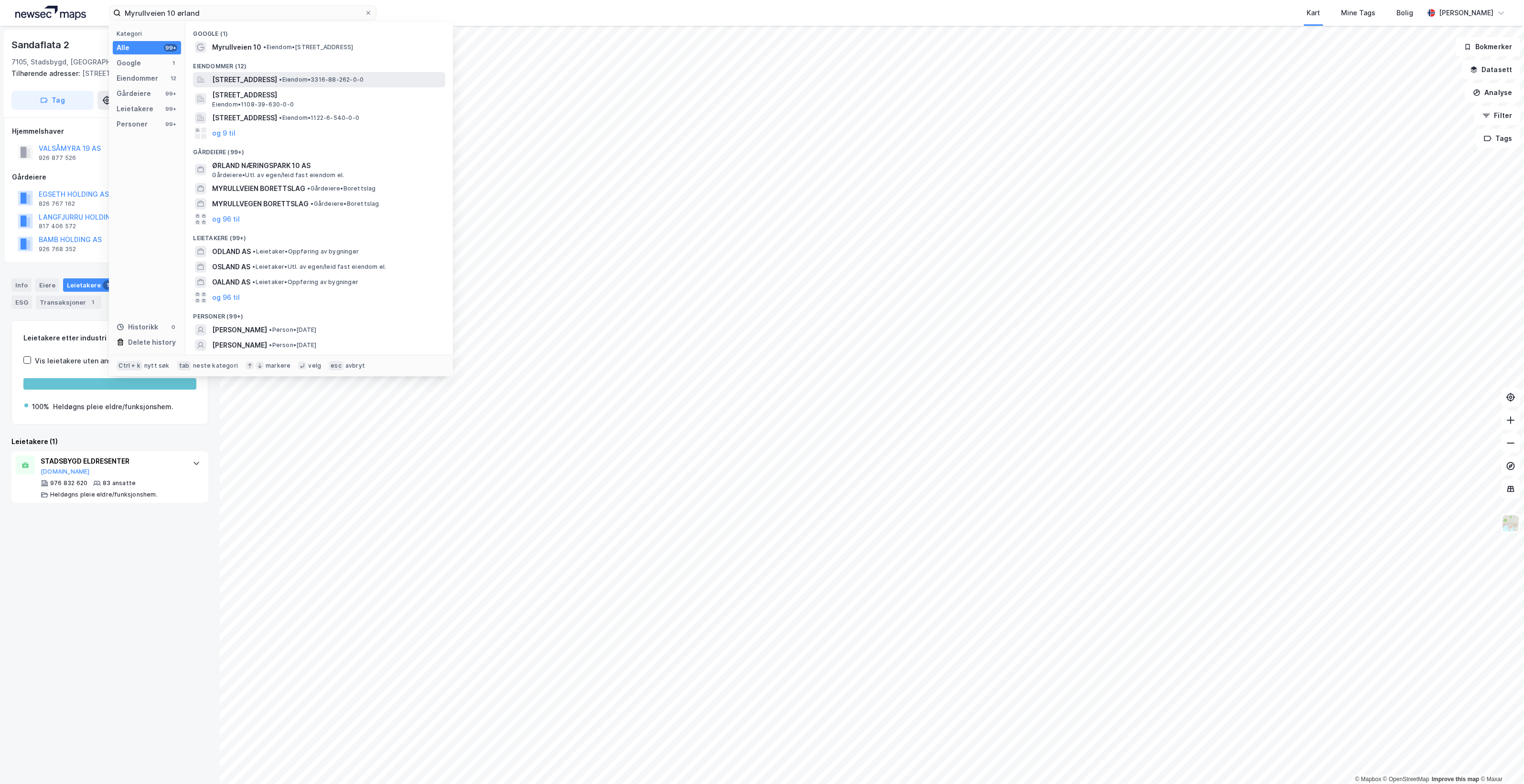
click at [350, 83] on span "• Eiendom • 3316-88-262-0-0" at bounding box center [321, 79] width 85 height 8
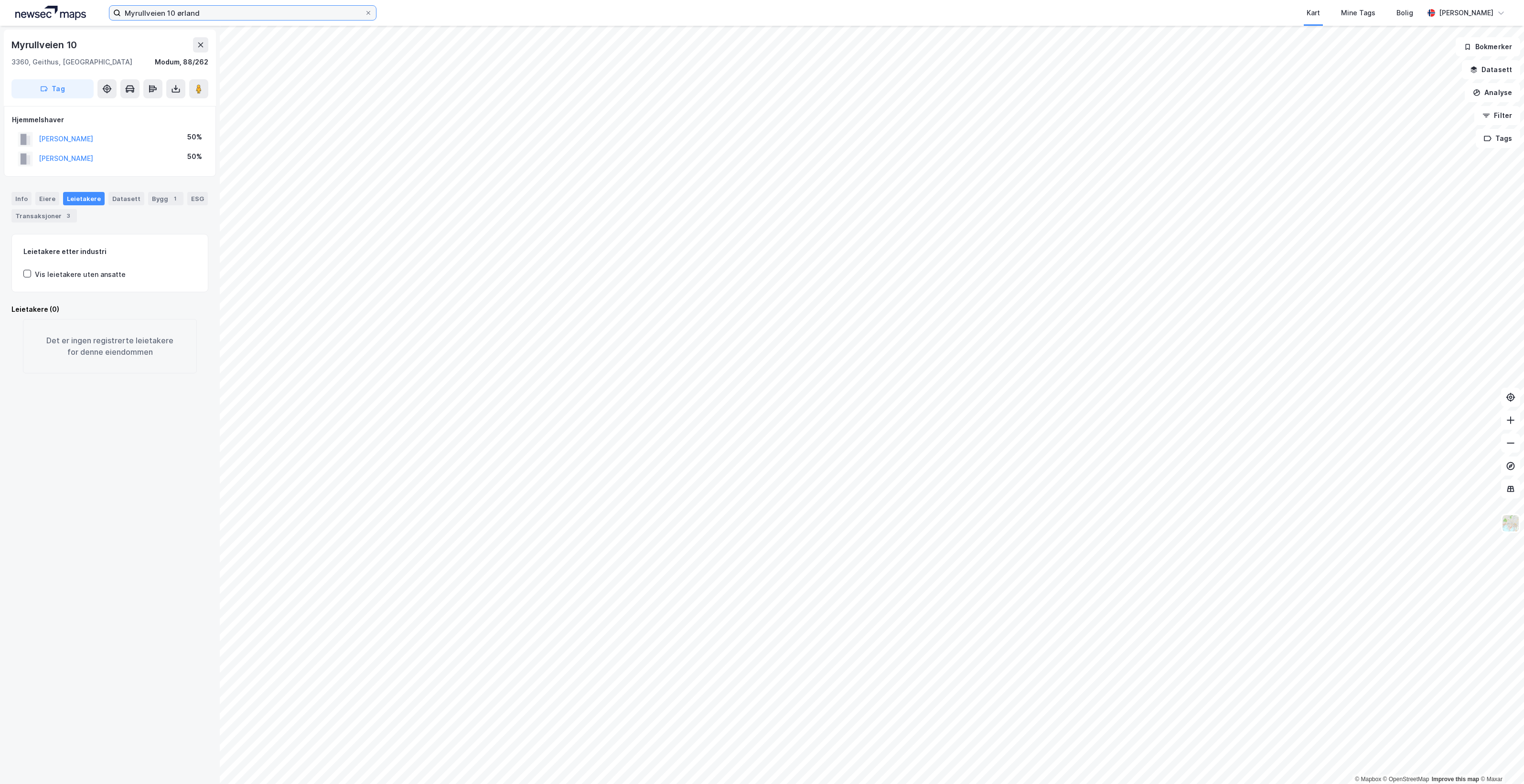
click at [232, 19] on input "Myrullveien 10 ørland" at bounding box center [243, 13] width 244 height 14
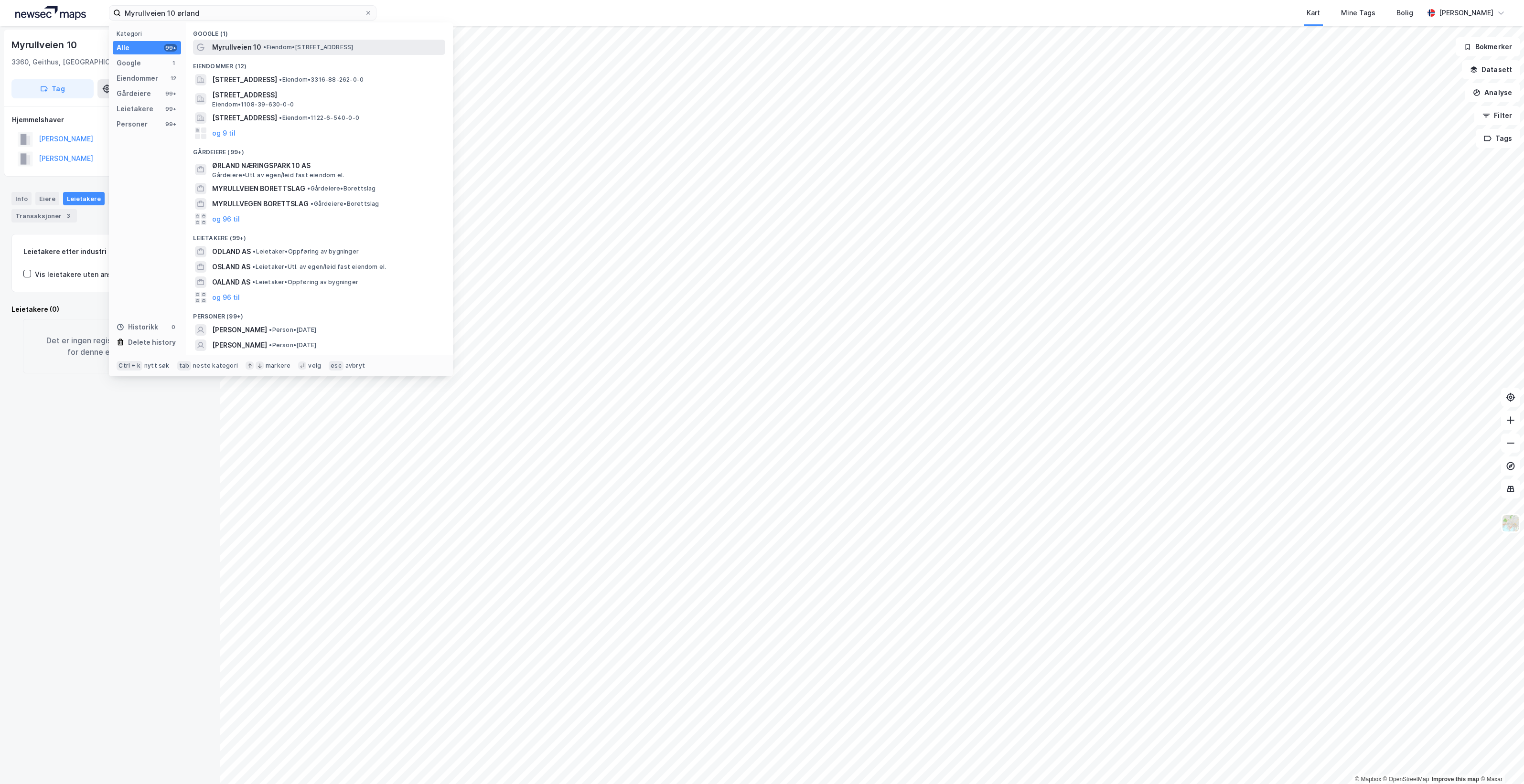
click at [284, 48] on span "• Eiendom • Myrullveien 10, 7160 Bjugn" at bounding box center [308, 47] width 90 height 8
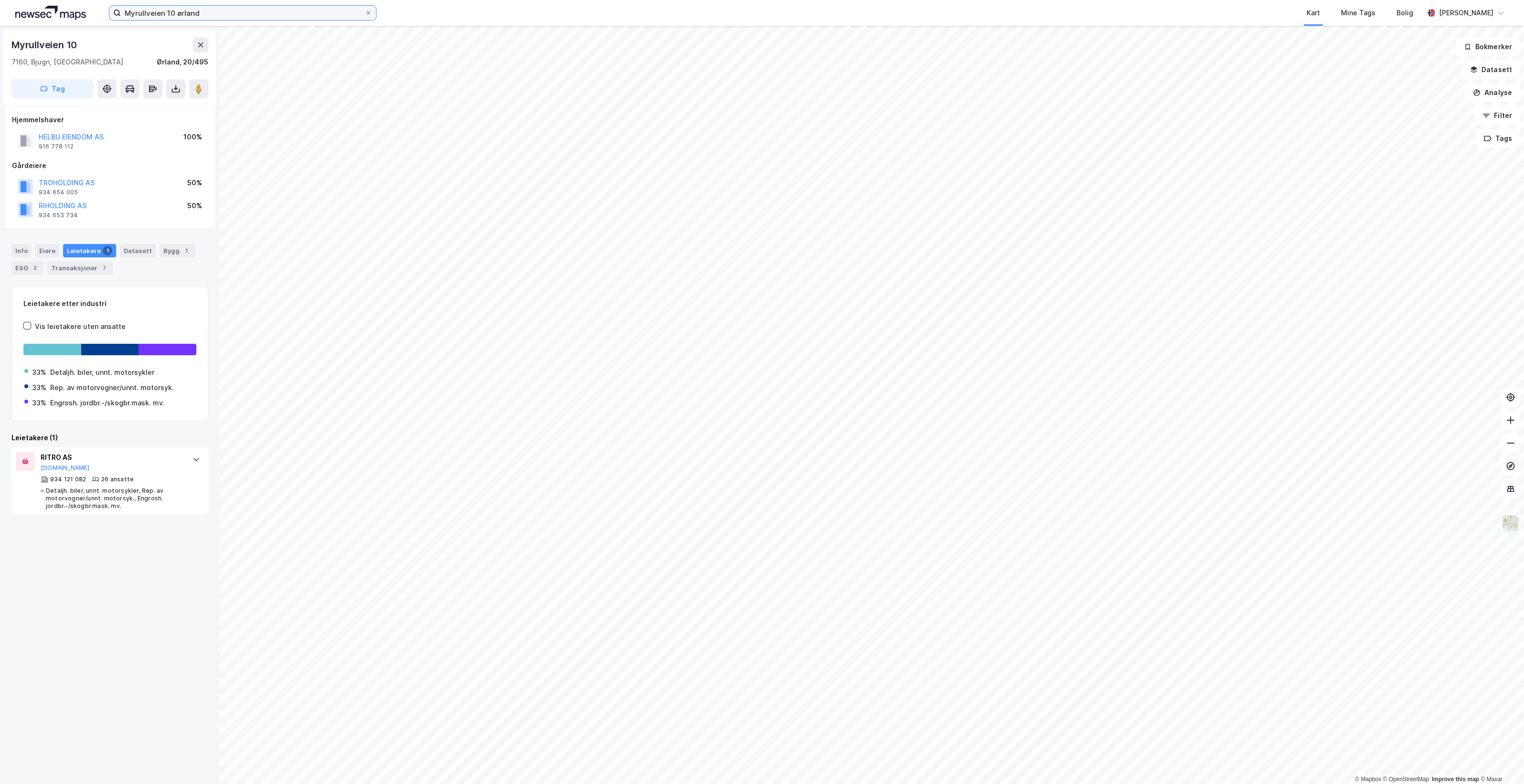
click at [237, 11] on input "Myrullveien 10 ørland" at bounding box center [243, 13] width 244 height 14
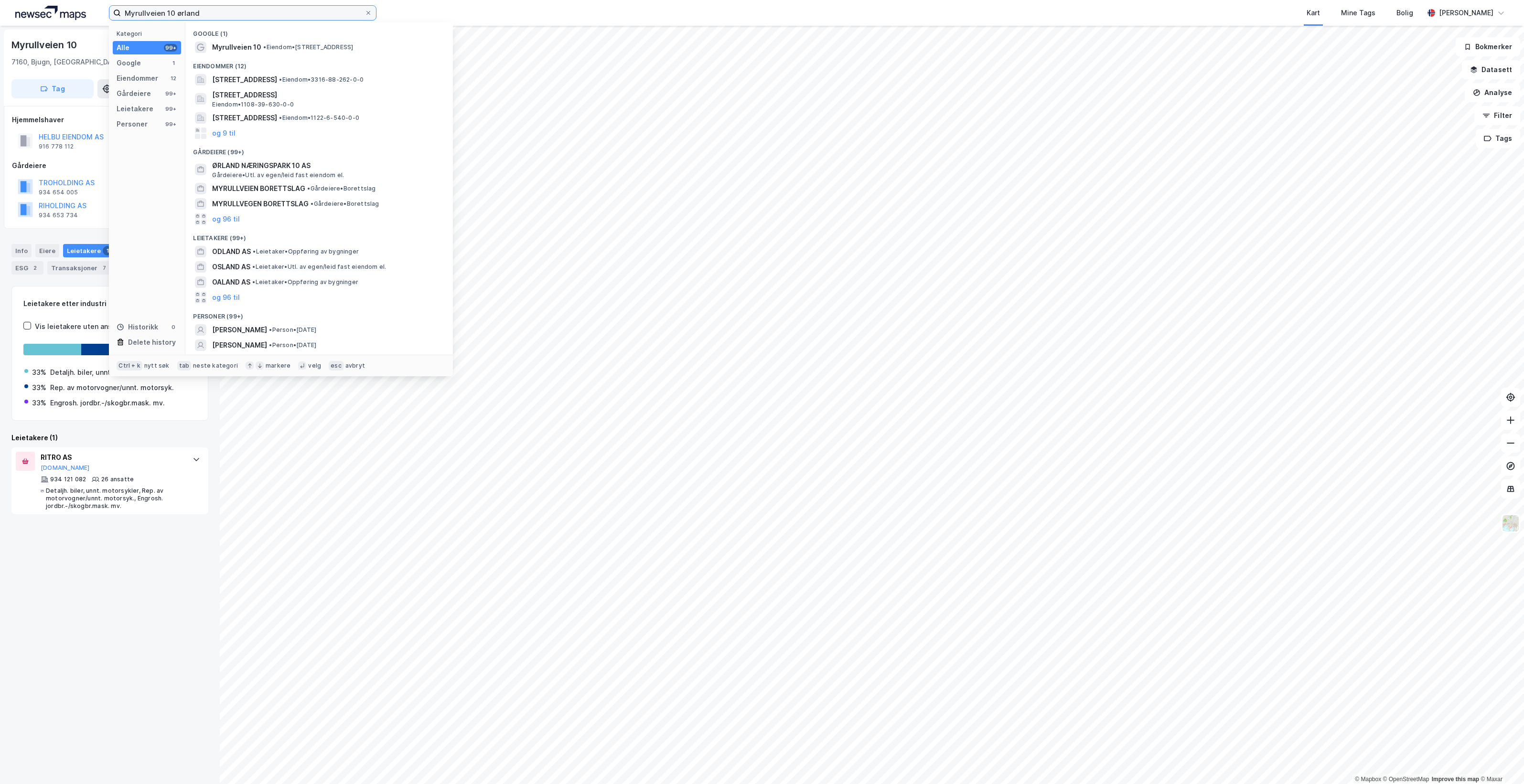
click at [237, 11] on input "Myrullveien 10 ørland" at bounding box center [243, 13] width 244 height 14
paste input "Sandenveien 5"
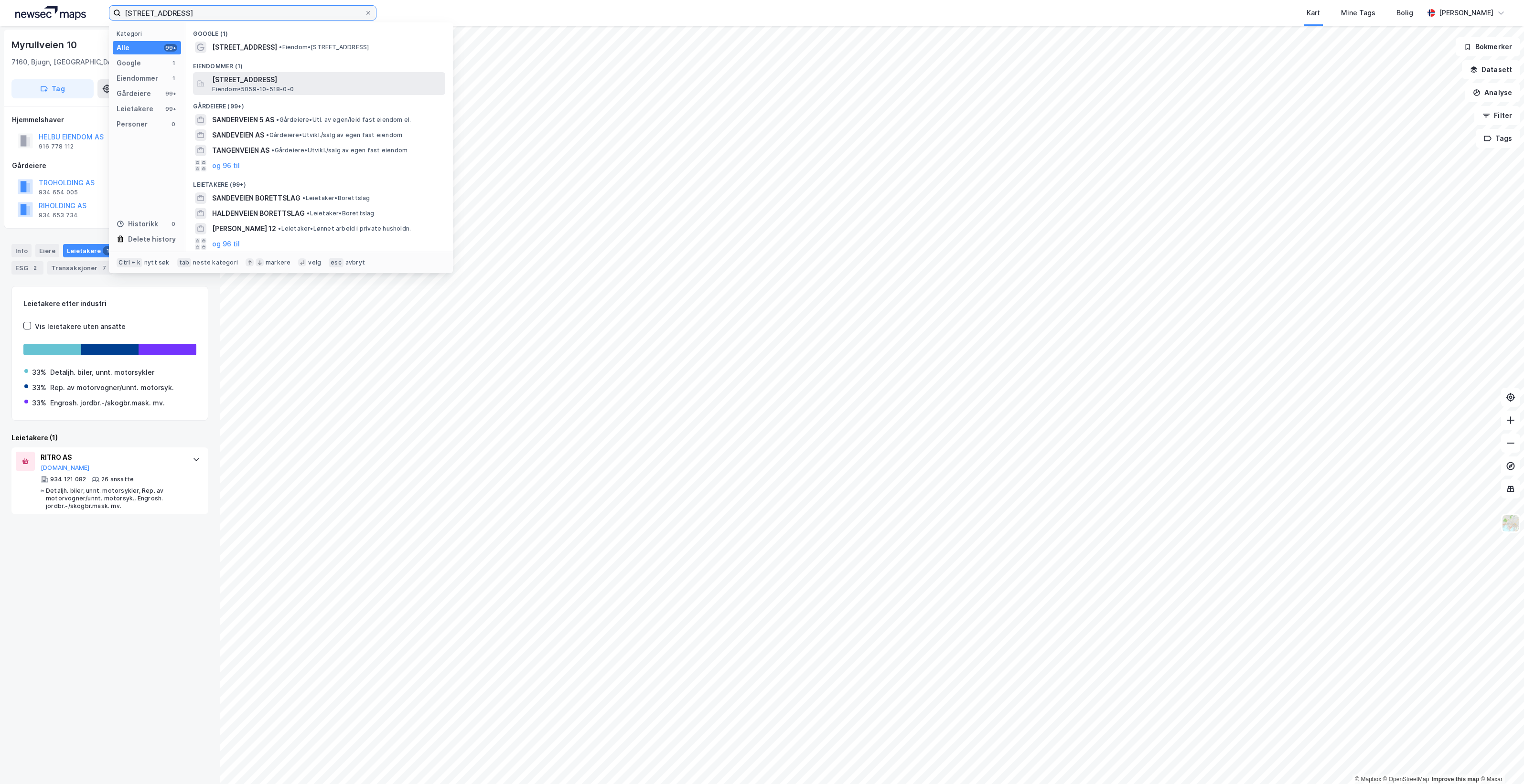
type input "Sandenveien 5"
click at [319, 88] on div "Sandenveien 5, 7300, ORKANGER, ORKLAND Eiendom • 5059-10-518-0-0" at bounding box center [328, 83] width 231 height 19
